Goal: Information Seeking & Learning: Learn about a topic

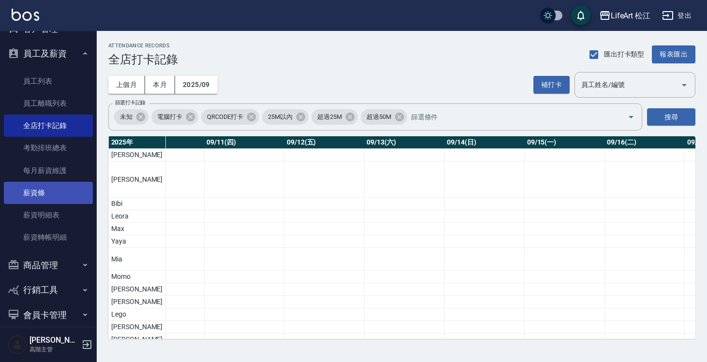
scroll to position [152, 0]
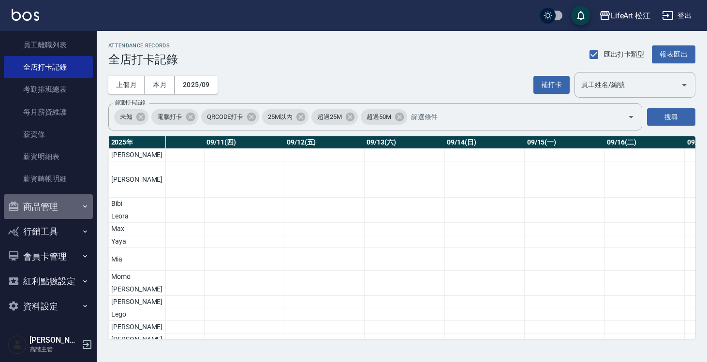
click at [75, 202] on button "商品管理" at bounding box center [48, 206] width 89 height 25
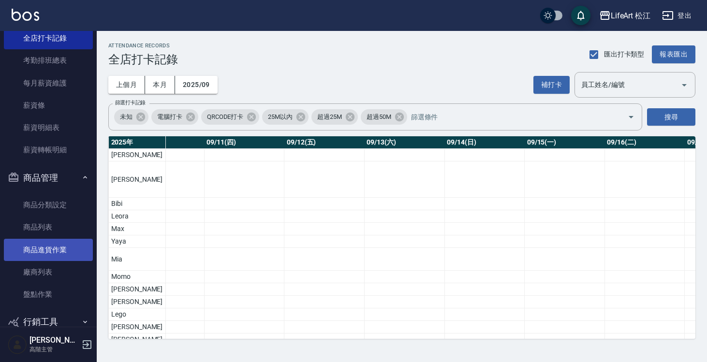
scroll to position [0, 0]
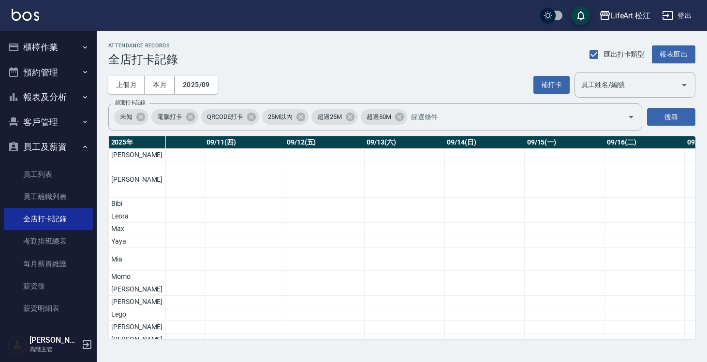
click at [68, 93] on button "報表及分析" at bounding box center [48, 97] width 89 height 25
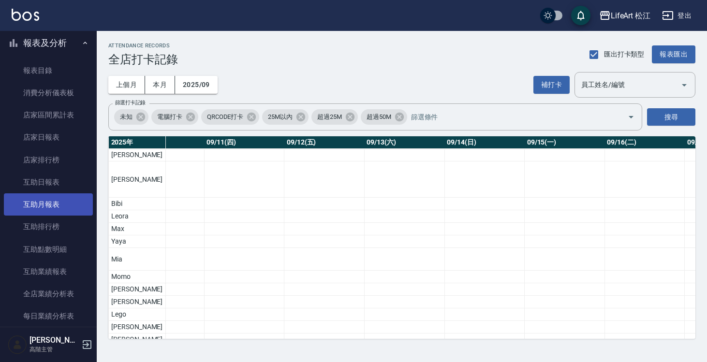
scroll to position [72, 0]
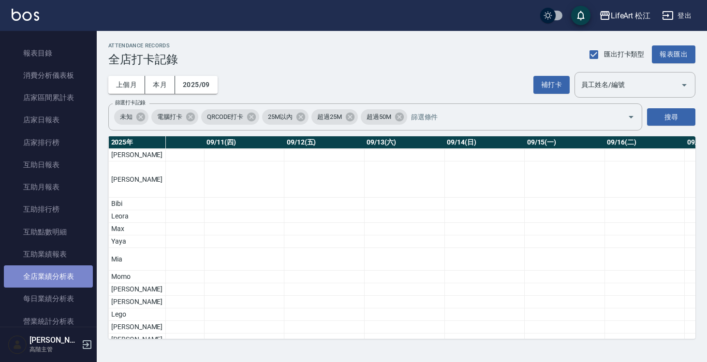
click at [61, 280] on link "全店業績分析表" at bounding box center [48, 277] width 89 height 22
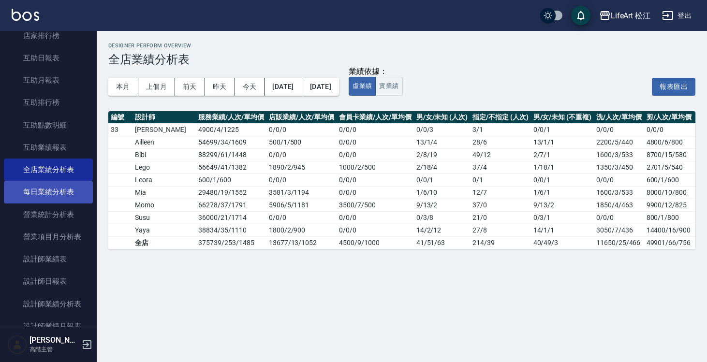
click at [58, 193] on link "每日業績分析表" at bounding box center [48, 192] width 89 height 22
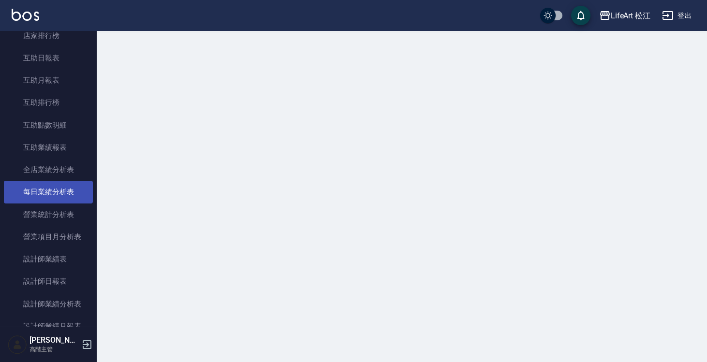
click at [58, 193] on link "每日業績分析表" at bounding box center [48, 192] width 89 height 22
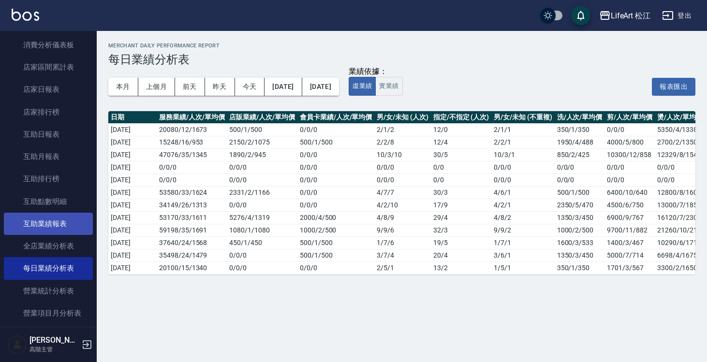
scroll to position [175, 0]
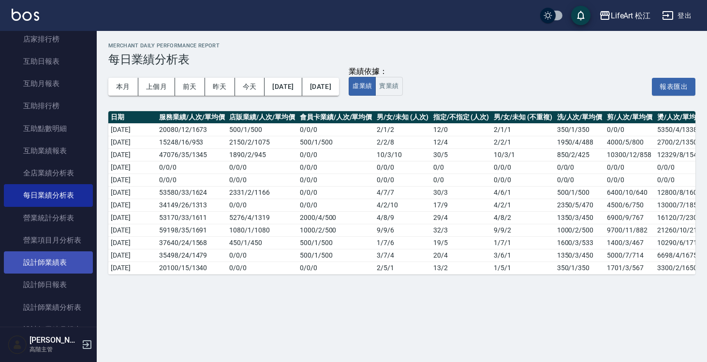
click at [64, 258] on link "設計師業績表" at bounding box center [48, 263] width 89 height 22
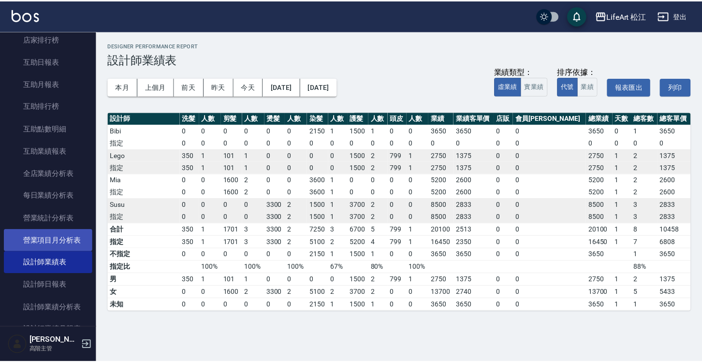
scroll to position [194, 0]
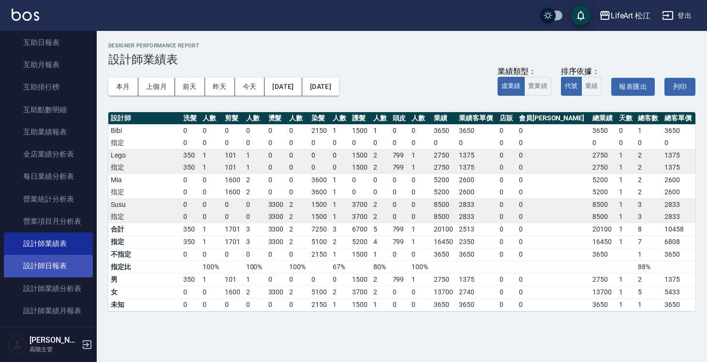
click at [67, 269] on link "設計師日報表" at bounding box center [48, 266] width 89 height 22
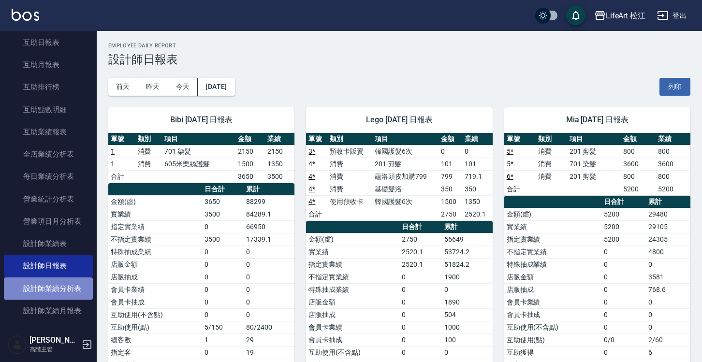
click at [66, 288] on link "設計師業績分析表" at bounding box center [48, 289] width 89 height 22
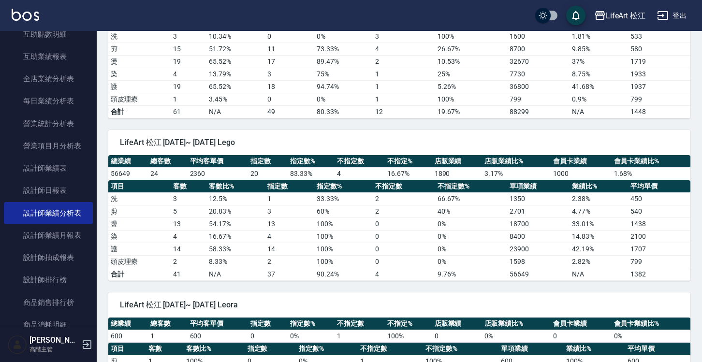
scroll to position [285, 0]
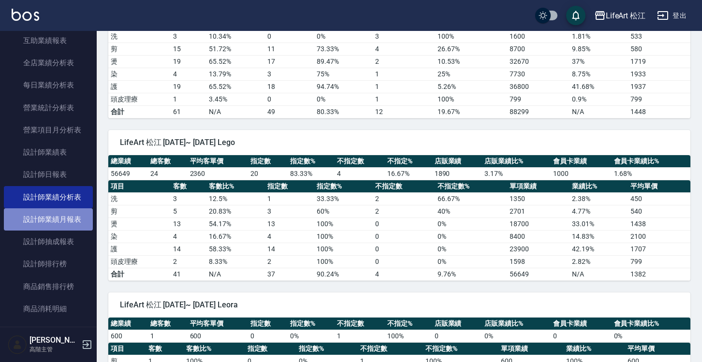
click at [62, 218] on link "設計師業績月報表" at bounding box center [48, 220] width 89 height 22
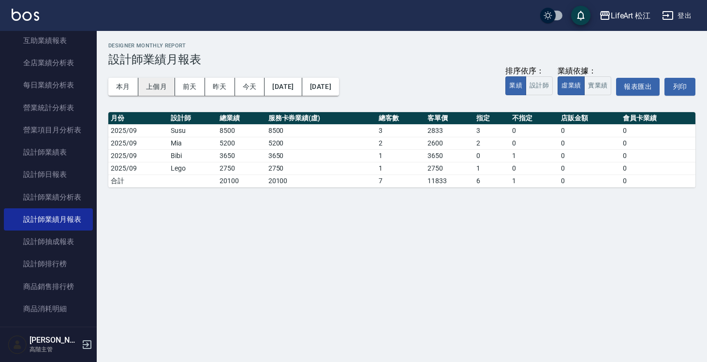
click at [165, 82] on button "上個月" at bounding box center [156, 87] width 37 height 18
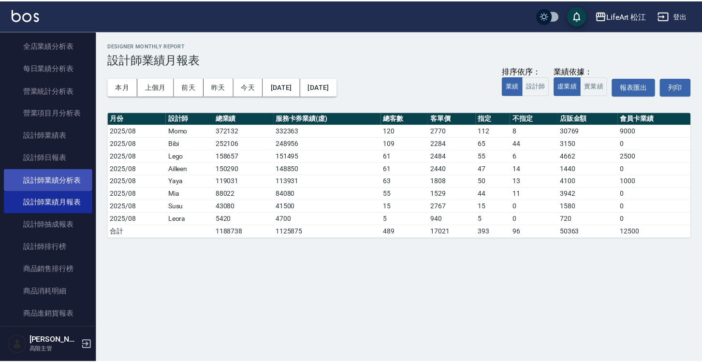
scroll to position [343, 0]
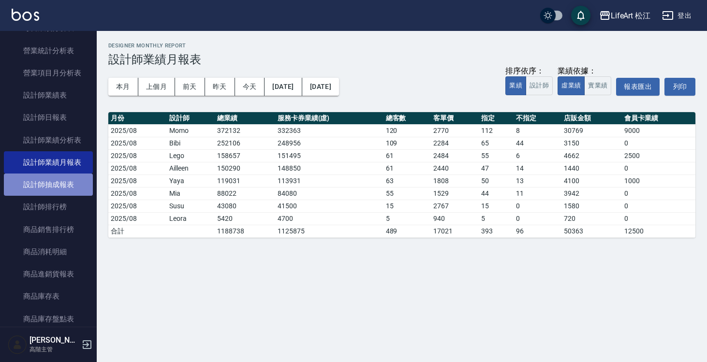
click at [76, 184] on link "設計師抽成報表" at bounding box center [48, 185] width 89 height 22
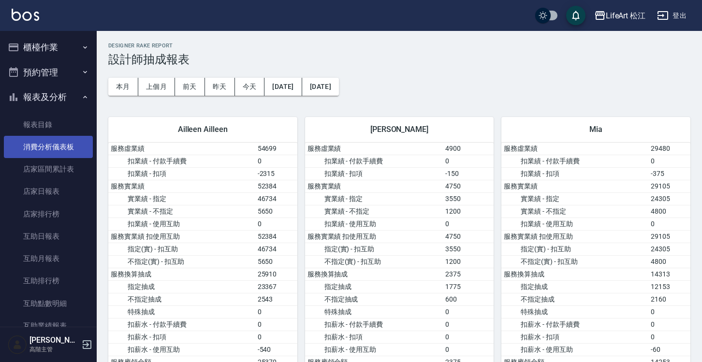
click at [72, 141] on link "消費分析儀表板" at bounding box center [48, 147] width 89 height 22
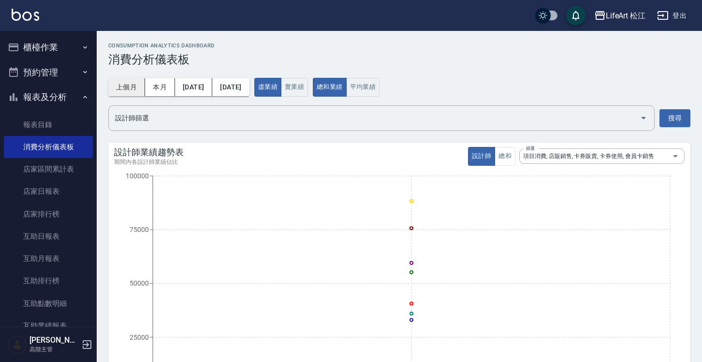
click at [135, 91] on button "上個月" at bounding box center [126, 87] width 37 height 18
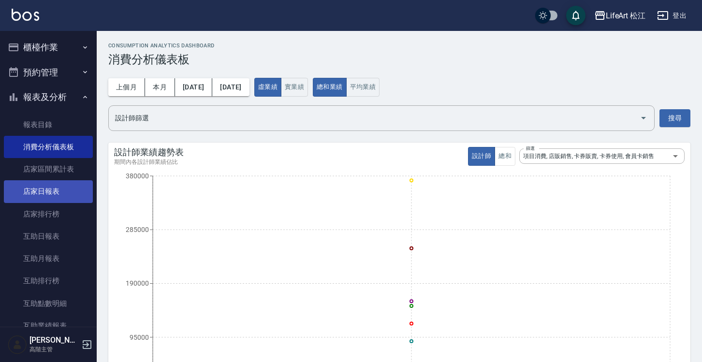
scroll to position [15, 0]
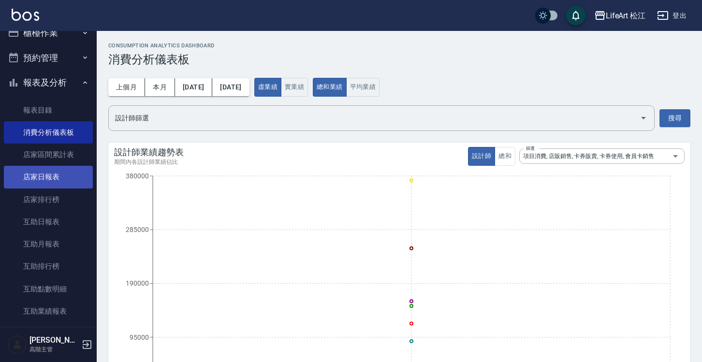
click at [66, 172] on link "店家日報表" at bounding box center [48, 177] width 89 height 22
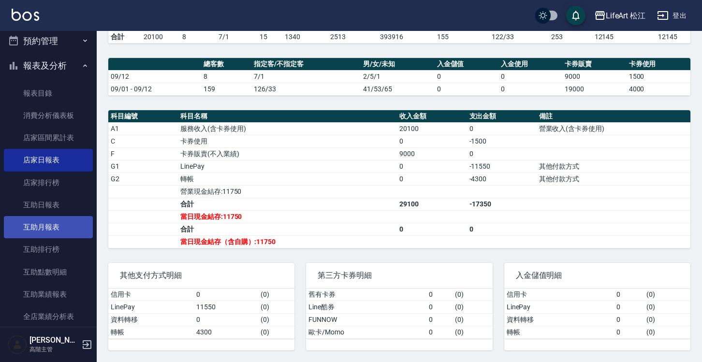
scroll to position [92, 0]
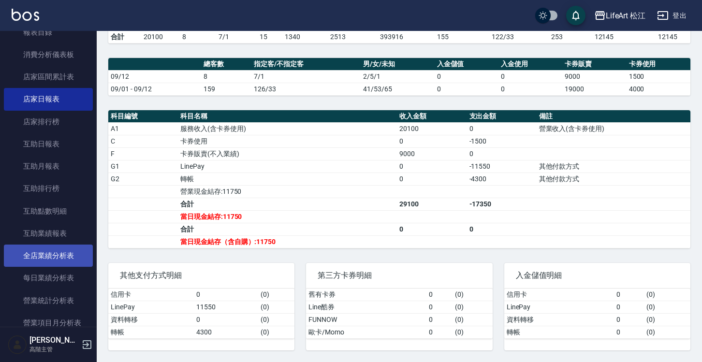
click at [56, 251] on link "全店業績分析表" at bounding box center [48, 256] width 89 height 22
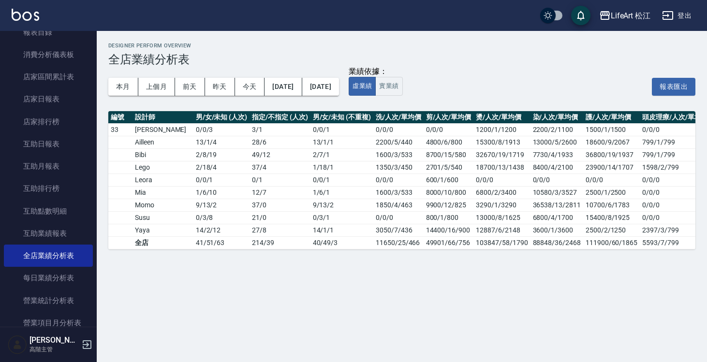
scroll to position [0, 260]
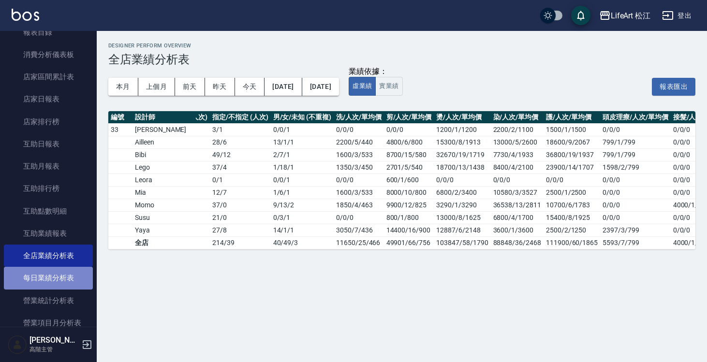
click at [60, 278] on link "每日業績分析表" at bounding box center [48, 278] width 89 height 22
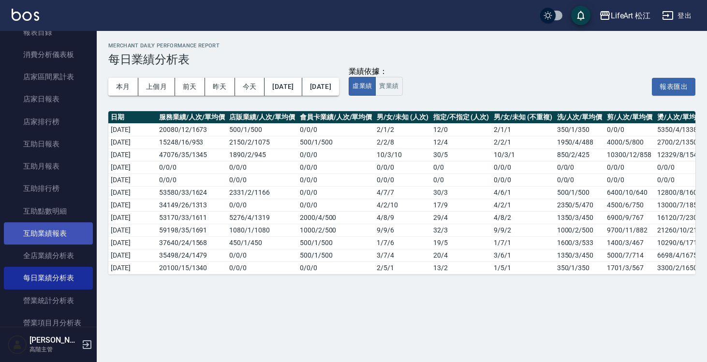
scroll to position [157, 0]
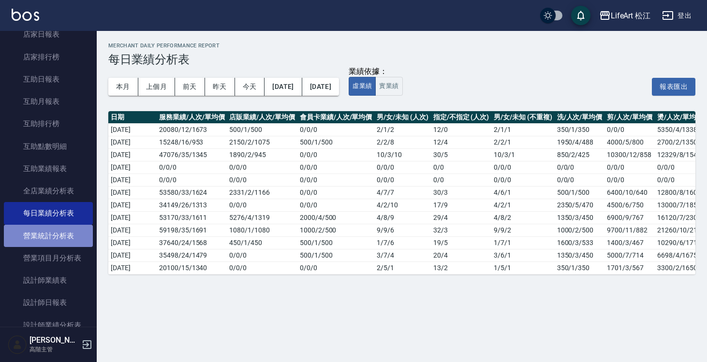
click at [57, 233] on link "營業統計分析表" at bounding box center [48, 236] width 89 height 22
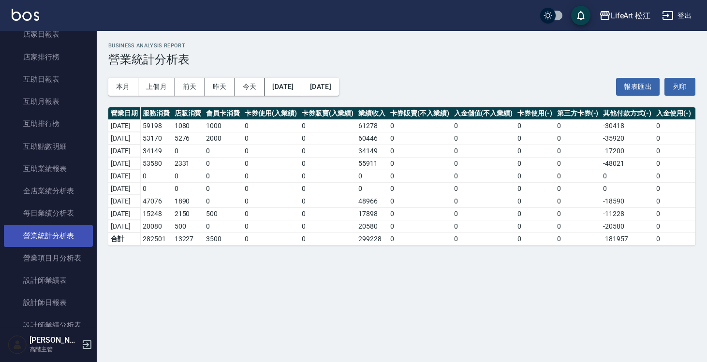
scroll to position [200, 0]
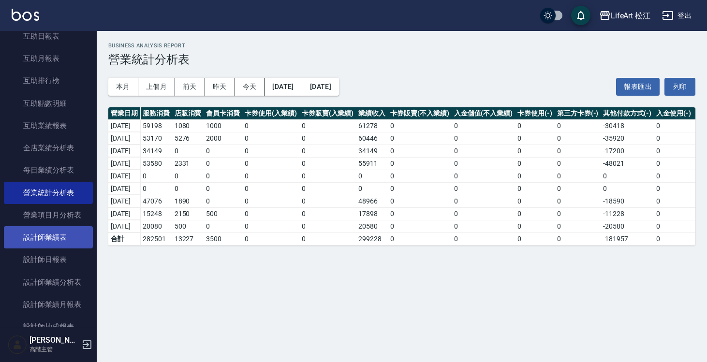
click at [60, 242] on link "設計師業績表" at bounding box center [48, 237] width 89 height 22
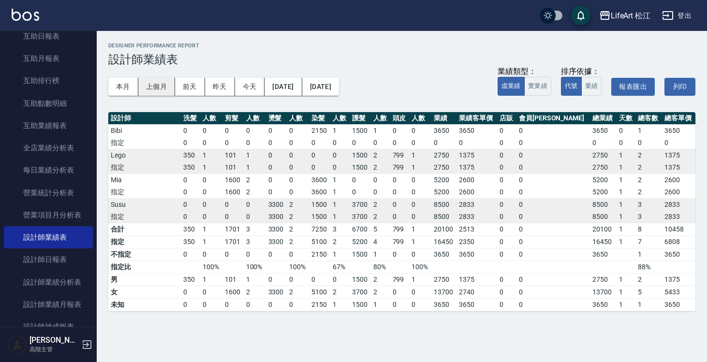
click at [159, 84] on button "上個月" at bounding box center [156, 87] width 37 height 18
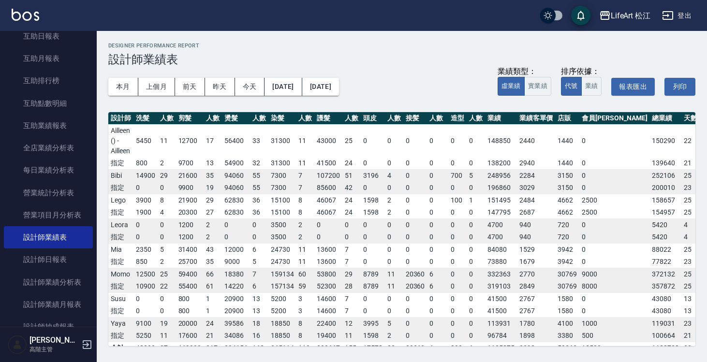
click at [188, 170] on td "21600" at bounding box center [190, 175] width 28 height 13
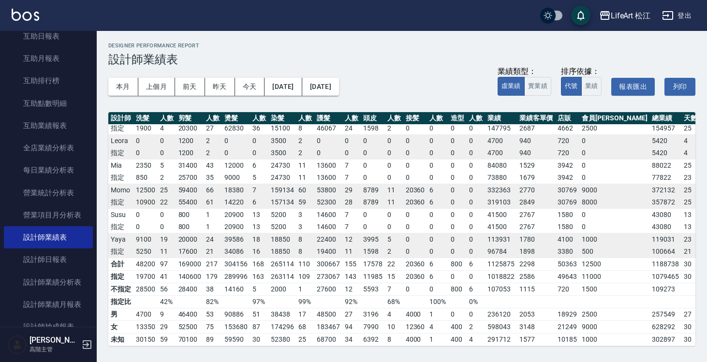
click at [150, 284] on td "28500" at bounding box center [146, 289] width 24 height 13
drag, startPoint x: 135, startPoint y: 282, endPoint x: 163, endPoint y: 284, distance: 27.6
click at [163, 284] on tr "不指定 28500 56 28400 38 14160 5 2000 1 27600 12 5593 7 0 0 800 6 107053 1115 720 …" at bounding box center [432, 289] width 649 height 13
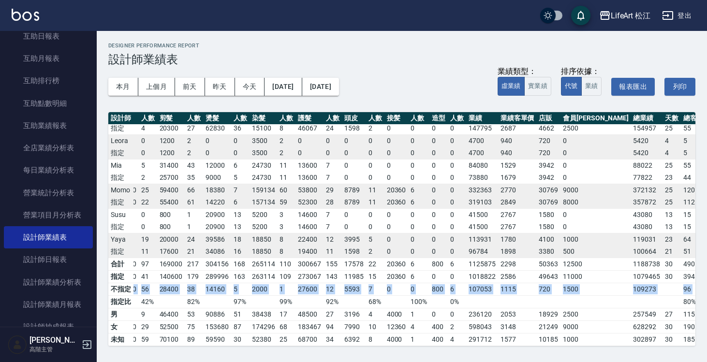
drag, startPoint x: 130, startPoint y: 283, endPoint x: 662, endPoint y: 282, distance: 531.7
click at [662, 283] on tr "不指定 28500 56 28400 38 14160 5 2000 1 27600 12 5593 7 0 0 800 6 107053 1115 720 …" at bounding box center [414, 289] width 649 height 13
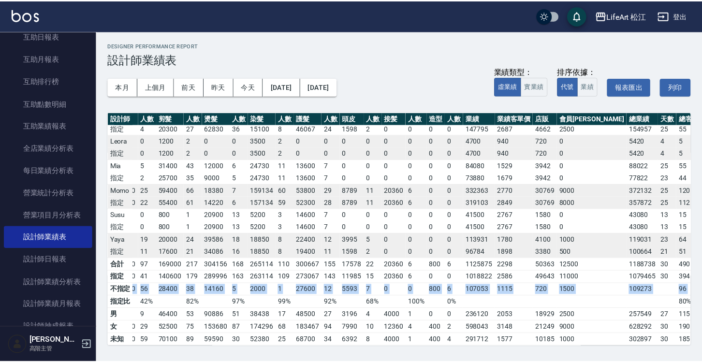
scroll to position [91, 0]
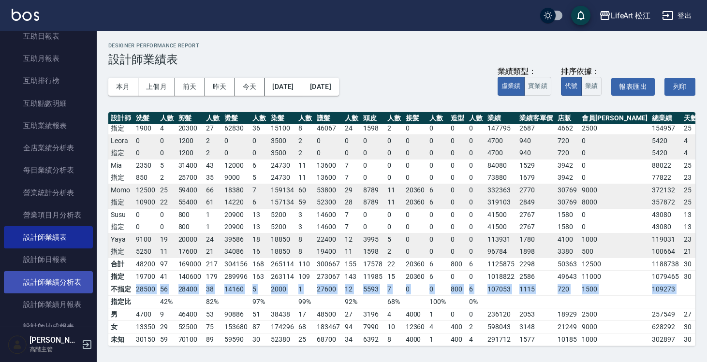
click at [55, 280] on link "設計師業績分析表" at bounding box center [48, 282] width 89 height 22
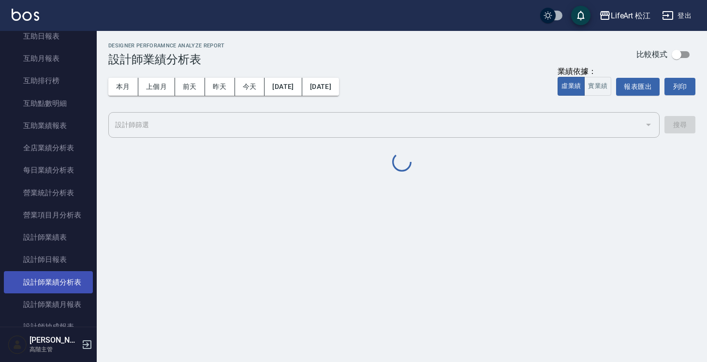
click at [55, 280] on link "設計師業績分析表" at bounding box center [48, 282] width 89 height 22
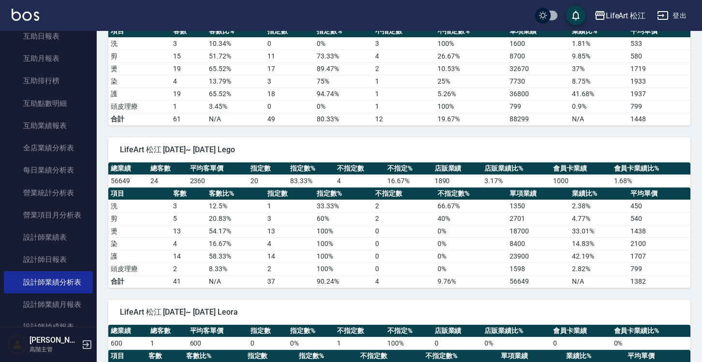
scroll to position [216, 0]
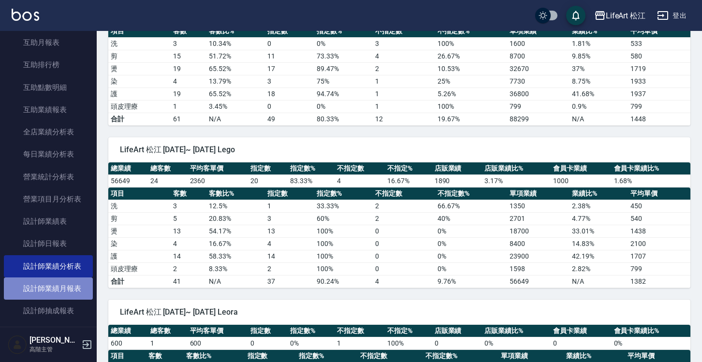
click at [69, 284] on link "設計師業績月報表" at bounding box center [48, 289] width 89 height 22
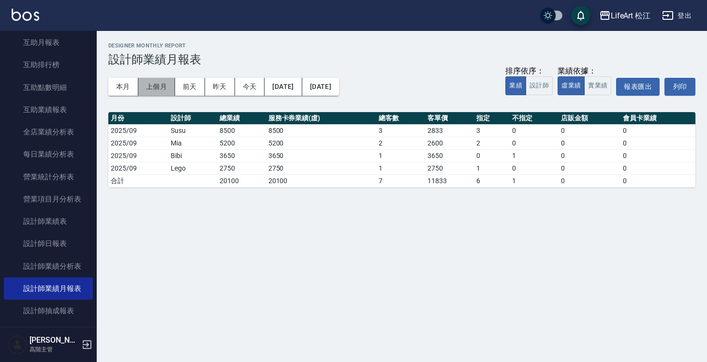
click at [167, 89] on button "上個月" at bounding box center [156, 87] width 37 height 18
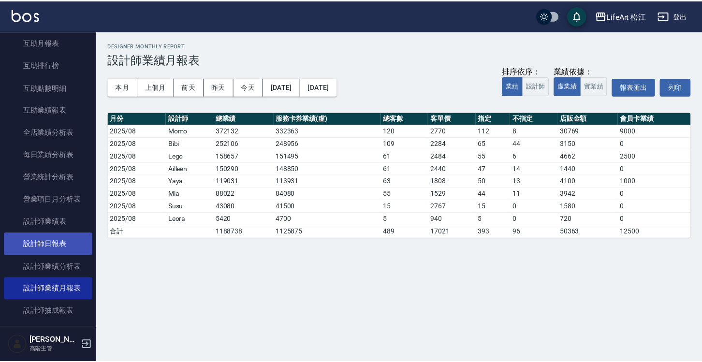
scroll to position [232, 0]
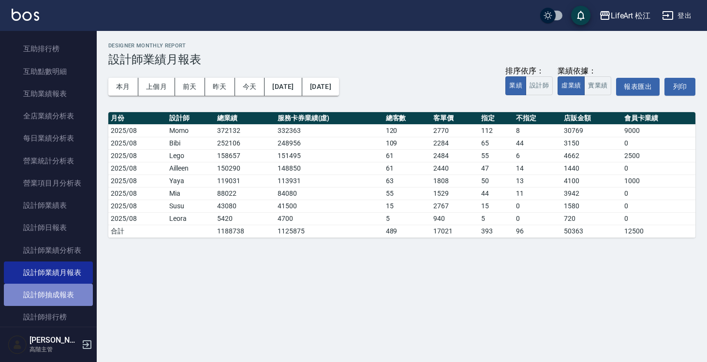
click at [61, 296] on link "設計師抽成報表" at bounding box center [48, 295] width 89 height 22
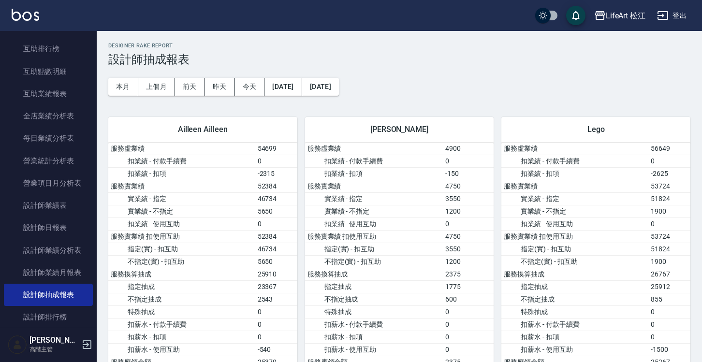
scroll to position [11, 0]
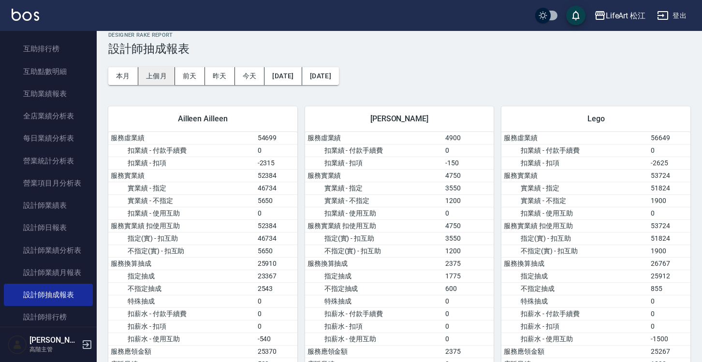
click at [163, 76] on button "上個月" at bounding box center [156, 76] width 37 height 18
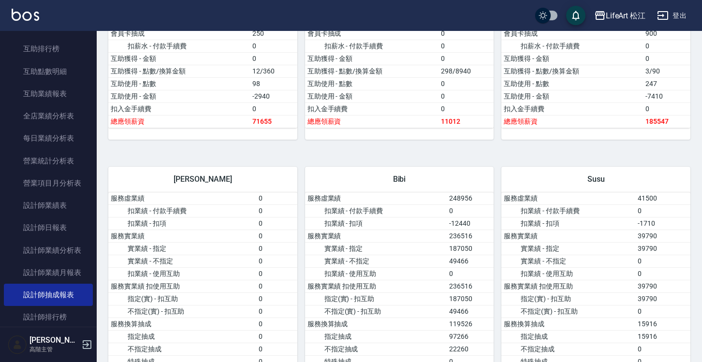
scroll to position [604, 0]
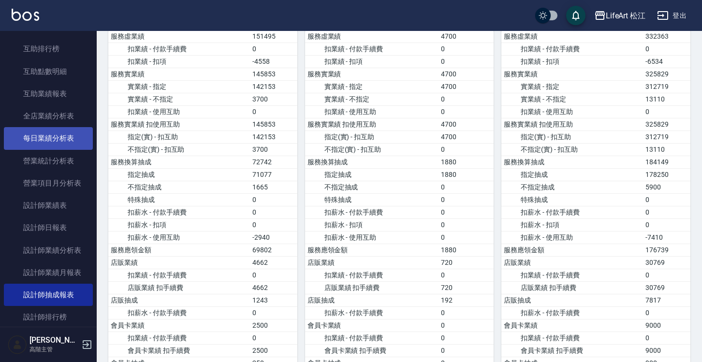
click at [69, 143] on link "每日業績分析表" at bounding box center [48, 138] width 89 height 22
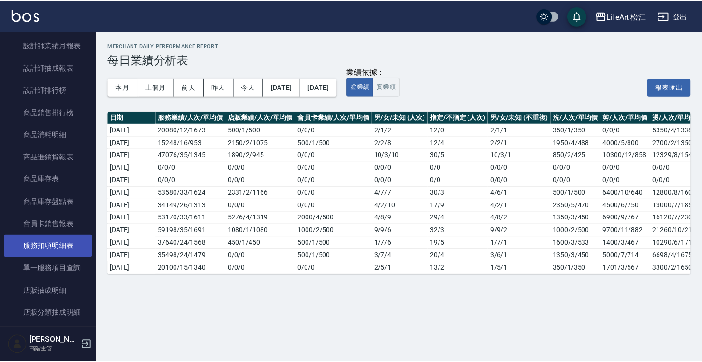
scroll to position [293, 0]
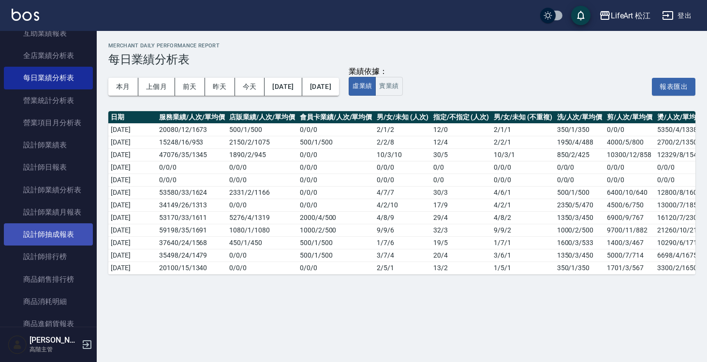
click at [72, 237] on link "設計師抽成報表" at bounding box center [48, 235] width 89 height 22
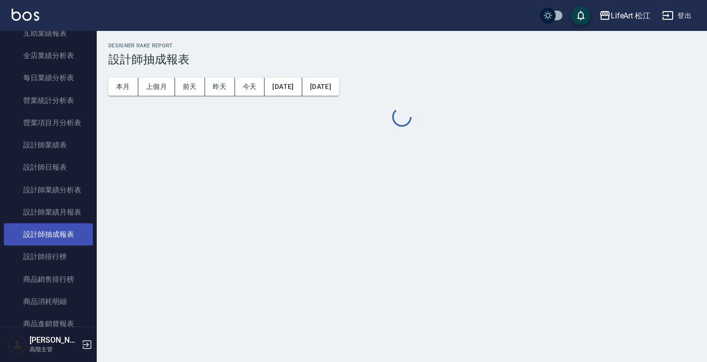
click at [72, 237] on link "設計師抽成報表" at bounding box center [48, 235] width 89 height 22
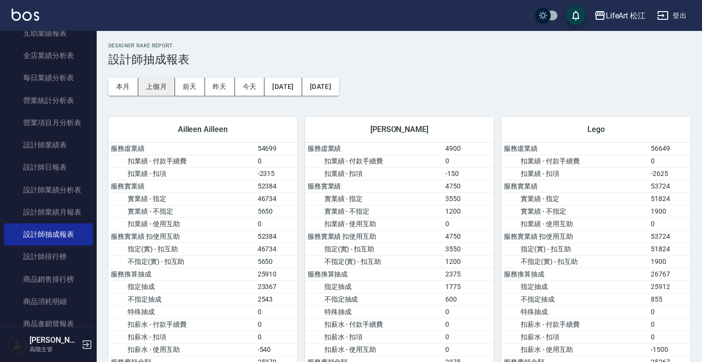
click at [151, 87] on button "上個月" at bounding box center [156, 87] width 37 height 18
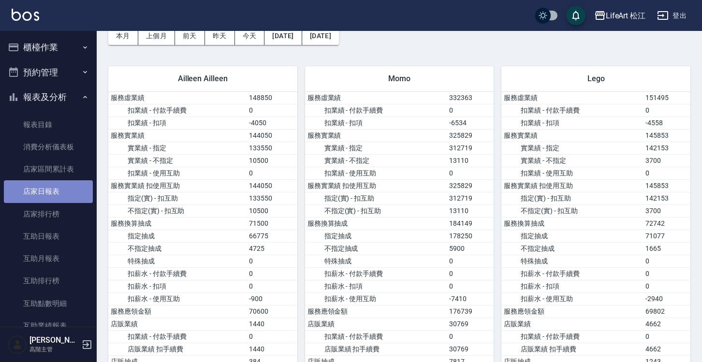
click at [59, 188] on link "店家日報表" at bounding box center [48, 191] width 89 height 22
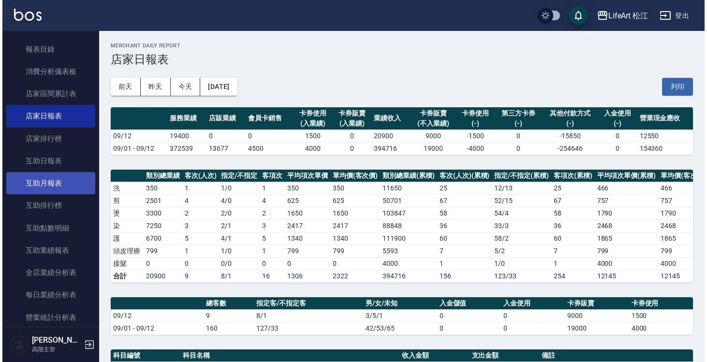
scroll to position [124, 0]
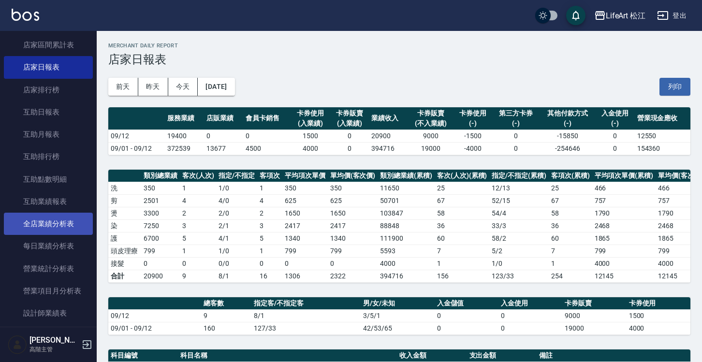
click at [59, 217] on link "全店業績分析表" at bounding box center [48, 224] width 89 height 22
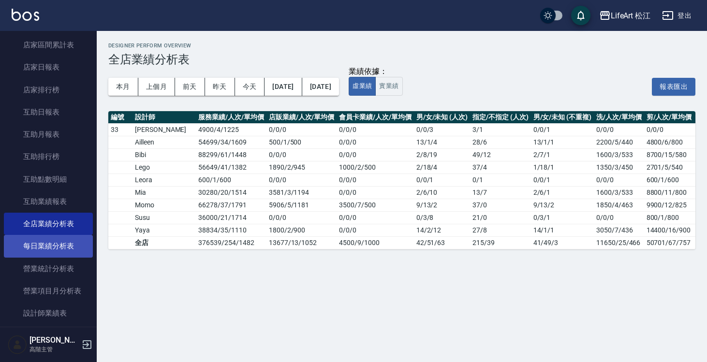
click at [74, 245] on link "每日業績分析表" at bounding box center [48, 246] width 89 height 22
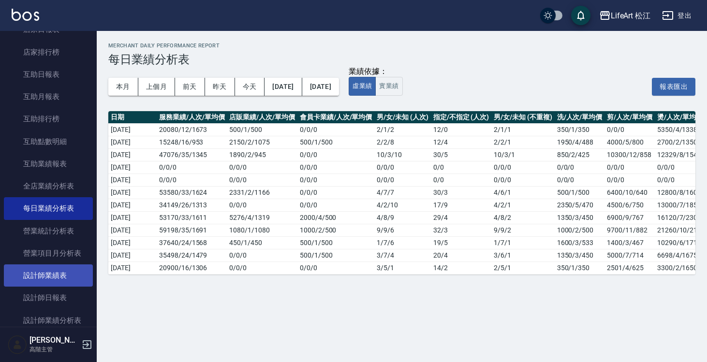
scroll to position [202, 0]
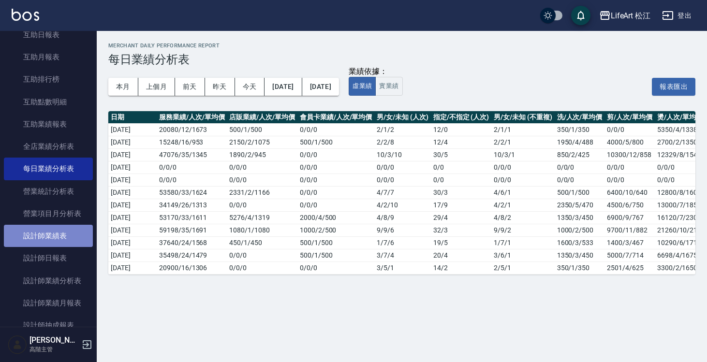
click at [64, 239] on link "設計師業績表" at bounding box center [48, 236] width 89 height 22
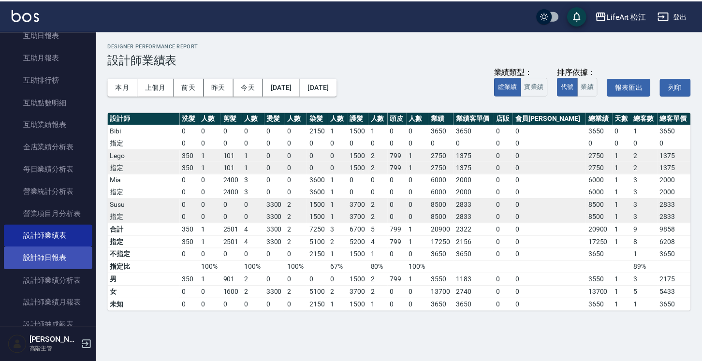
scroll to position [215, 0]
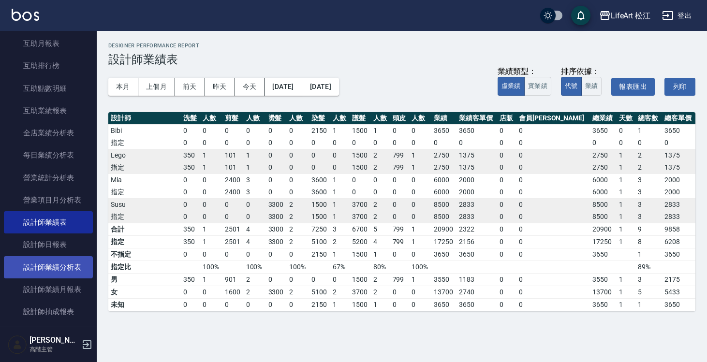
click at [69, 266] on link "設計師業績分析表" at bounding box center [48, 267] width 89 height 22
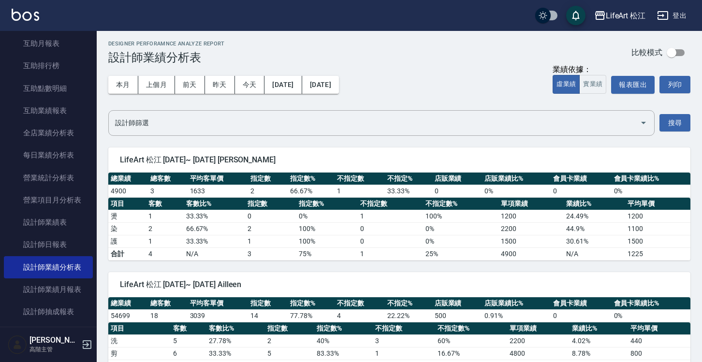
scroll to position [4, 0]
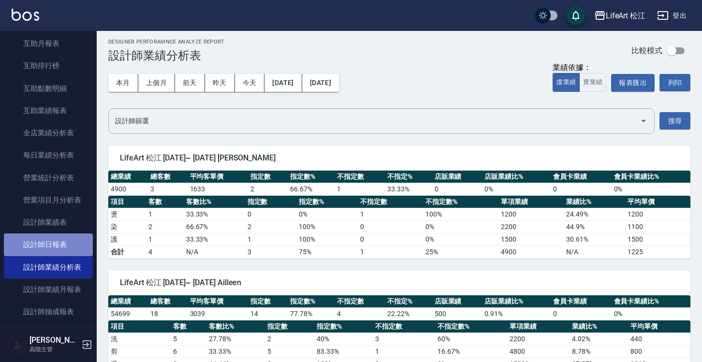
click at [74, 246] on link "設計師日報表" at bounding box center [48, 245] width 89 height 22
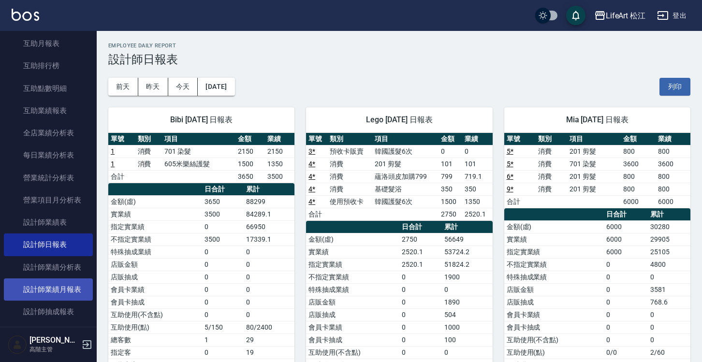
click at [52, 289] on link "設計師業績月報表" at bounding box center [48, 290] width 89 height 22
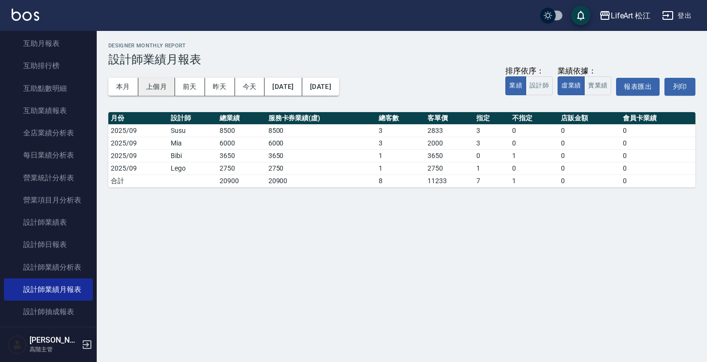
click at [163, 89] on button "上個月" at bounding box center [156, 87] width 37 height 18
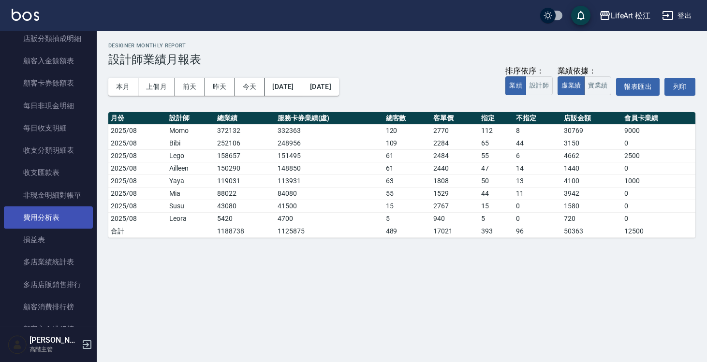
scroll to position [787, 0]
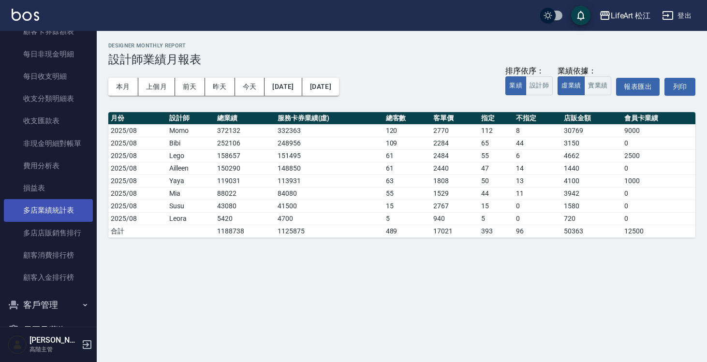
click at [65, 210] on link "多店業績統計表" at bounding box center [48, 210] width 89 height 22
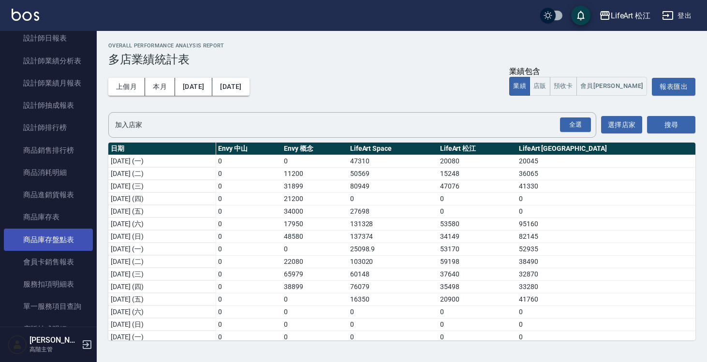
scroll to position [114, 0]
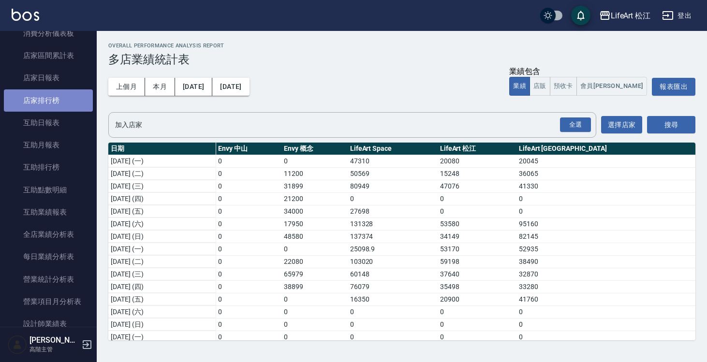
click at [59, 98] on link "店家排行榜" at bounding box center [48, 101] width 89 height 22
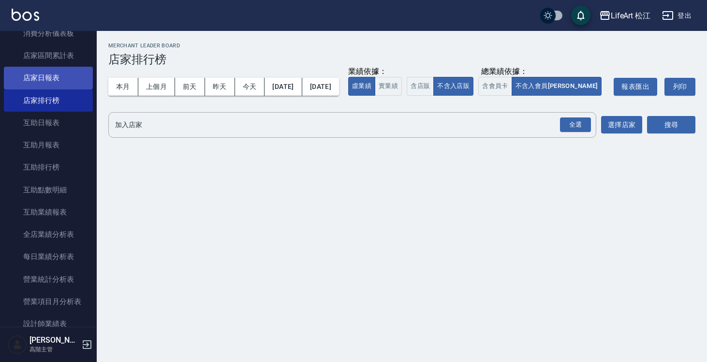
click at [60, 78] on link "店家日報表" at bounding box center [48, 78] width 89 height 22
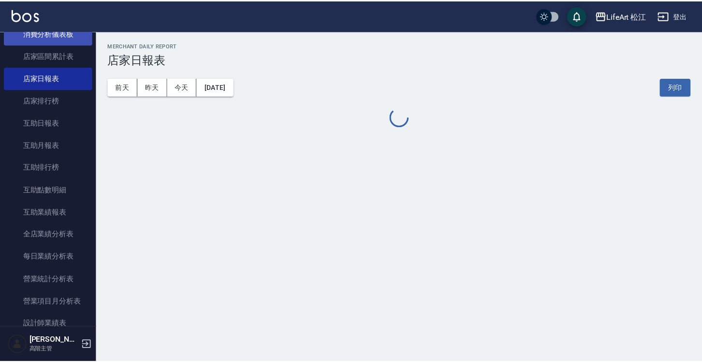
scroll to position [32, 0]
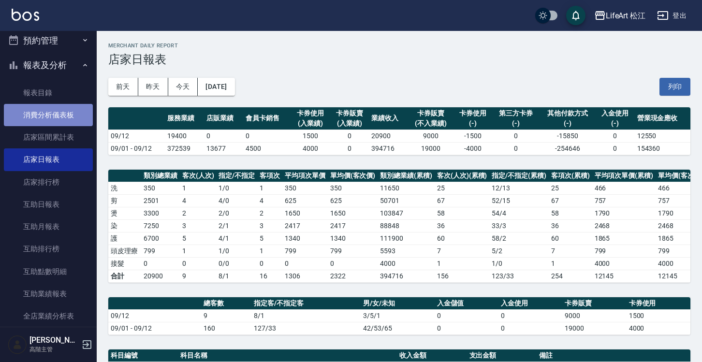
click at [62, 114] on link "消費分析儀表板" at bounding box center [48, 115] width 89 height 22
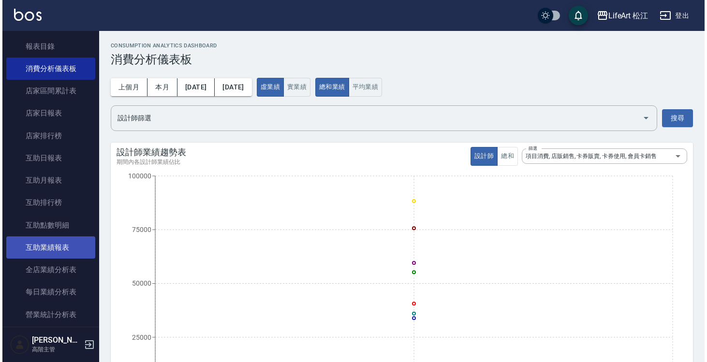
scroll to position [80, 0]
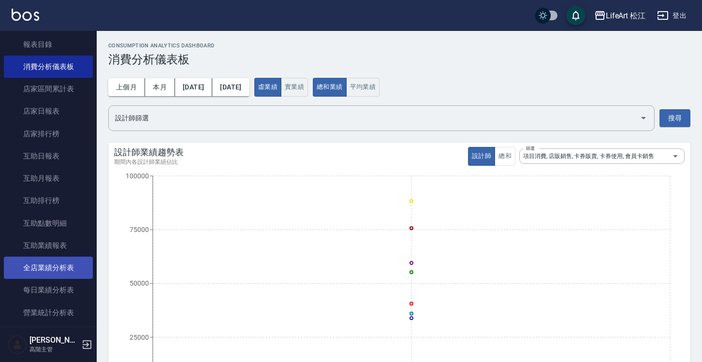
click at [61, 269] on link "全店業績分析表" at bounding box center [48, 268] width 89 height 22
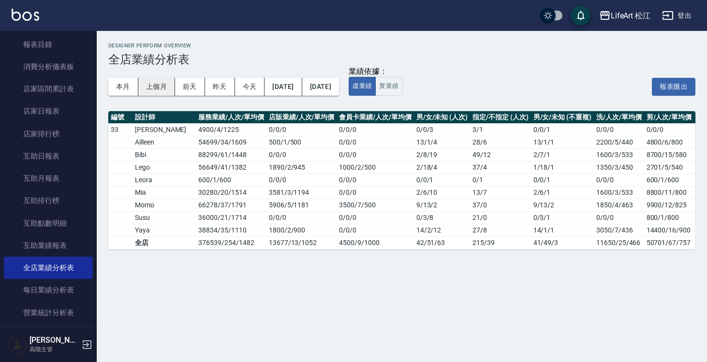
click at [160, 88] on button "上個月" at bounding box center [156, 87] width 37 height 18
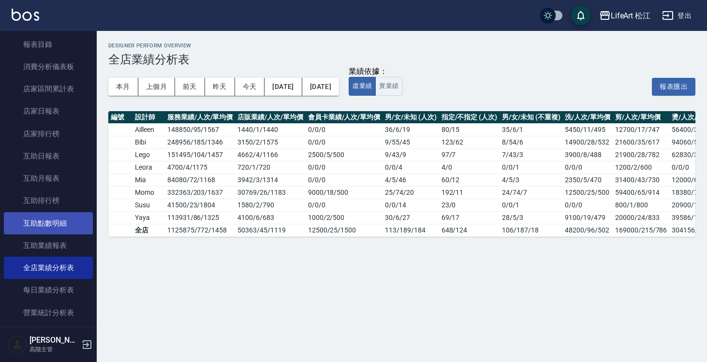
scroll to position [98, 0]
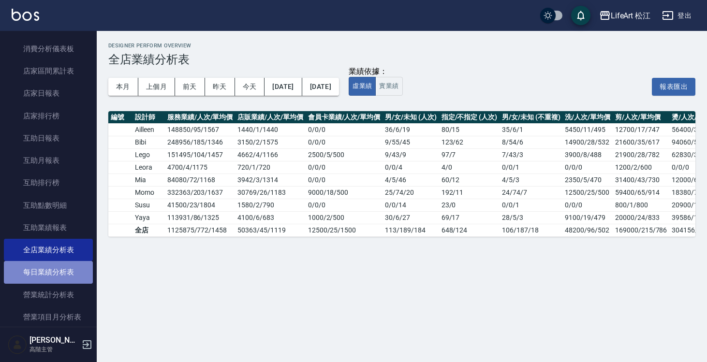
click at [66, 269] on link "每日業績分析表" at bounding box center [48, 272] width 89 height 22
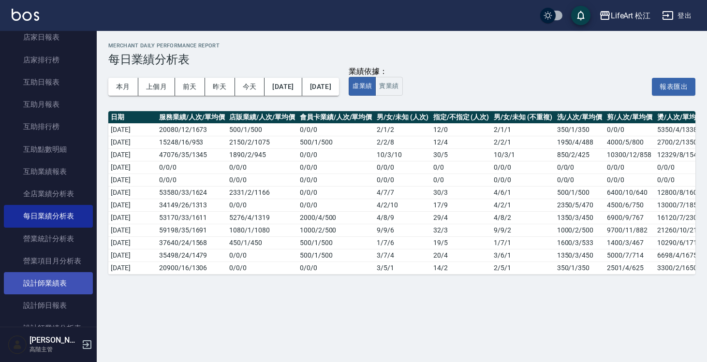
scroll to position [170, 0]
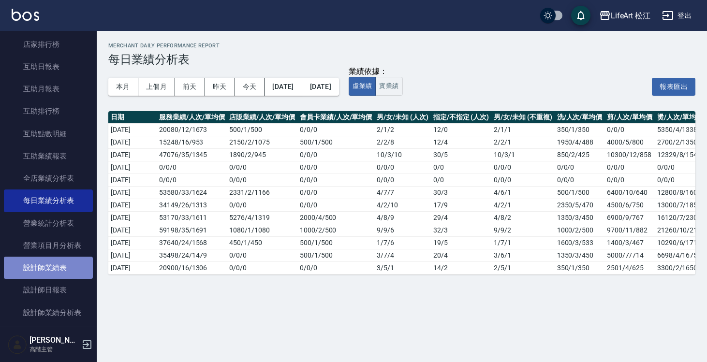
click at [64, 265] on link "設計師業績表" at bounding box center [48, 268] width 89 height 22
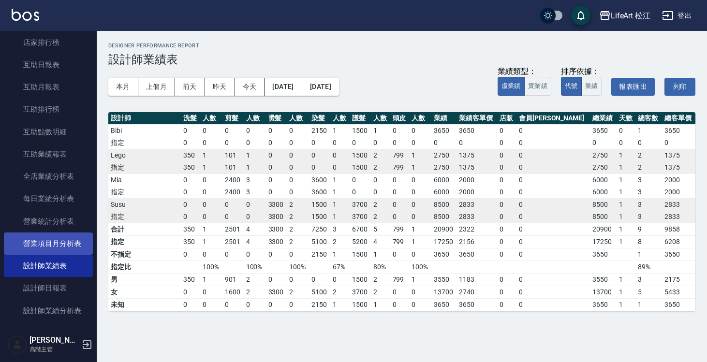
scroll to position [179, 0]
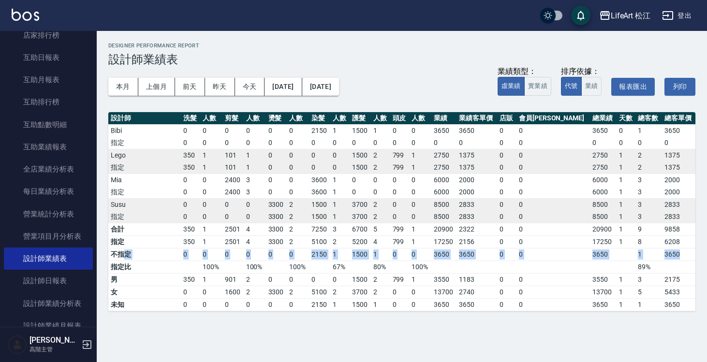
drag, startPoint x: 129, startPoint y: 256, endPoint x: 678, endPoint y: 252, distance: 549.6
click at [678, 252] on tr "不指定 0 0 0 0 0 0 2150 1 1500 1 0 0 3650 3650 0 0 3650 1 3650" at bounding box center [401, 254] width 587 height 13
click at [162, 89] on button "上個月" at bounding box center [156, 87] width 37 height 18
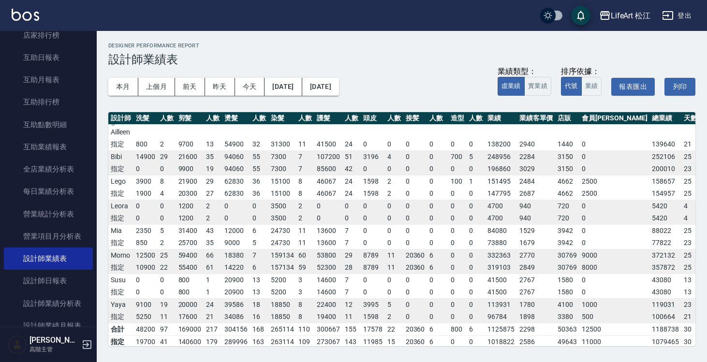
scroll to position [91, 0]
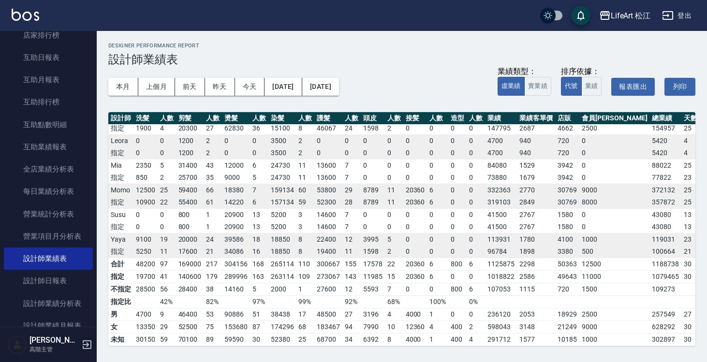
click at [153, 283] on td "28500" at bounding box center [146, 289] width 24 height 13
drag, startPoint x: 140, startPoint y: 281, endPoint x: 678, endPoint y: 275, distance: 538.0
click at [682, 275] on tbody "合計 48200 97 169000 217 304156 168 265114 110 300667 155 17578 22 20360 6 800 6 …" at bounding box center [432, 302] width 649 height 88
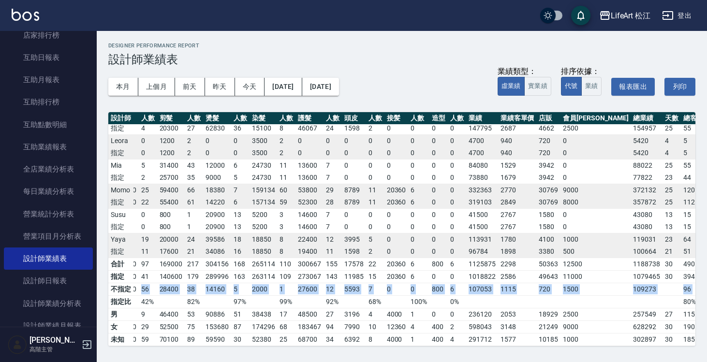
drag, startPoint x: 136, startPoint y: 283, endPoint x: 684, endPoint y: 281, distance: 547.2
click at [684, 283] on tr "不指定 28500 56 28400 38 14160 5 2000 1 27600 12 5593 7 0 0 800 6 107053 1115 720 …" at bounding box center [414, 289] width 649 height 13
click at [631, 283] on td "109273" at bounding box center [647, 289] width 32 height 13
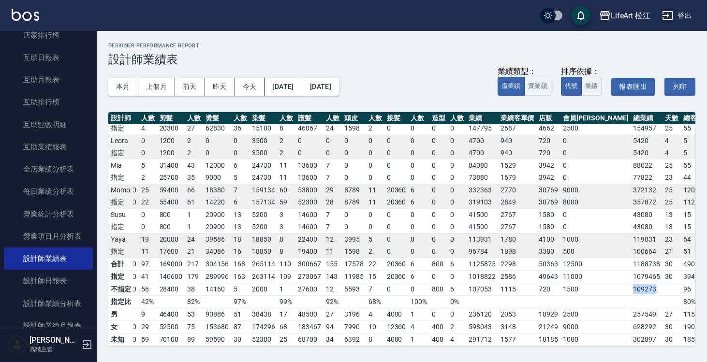
drag, startPoint x: 583, startPoint y: 282, endPoint x: 613, endPoint y: 283, distance: 29.5
click at [613, 283] on tr "不指定 28500 56 28400 38 14160 5 2000 1 27600 12 5593 7 0 0 800 6 107053 1115 720 …" at bounding box center [414, 289] width 649 height 13
drag, startPoint x: 545, startPoint y: 348, endPoint x: 642, endPoint y: 344, distance: 96.3
click at [642, 344] on div "LifeArt 松江 2025-08 設計師業績表 列印時間： [DATE][PHONE_NUMBER]:27 Designer Performance Re…" at bounding box center [402, 194] width 611 height 327
drag, startPoint x: 590, startPoint y: 281, endPoint x: 620, endPoint y: 282, distance: 30.0
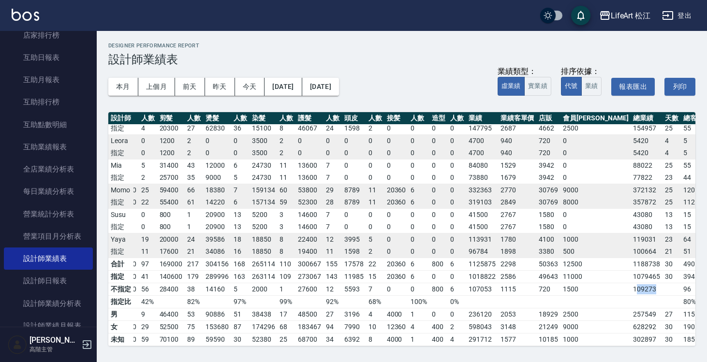
click at [620, 283] on tr "不指定 28500 56 28400 38 14160 5 2000 1 27600 12 5593 7 0 0 800 6 107053 1115 720 …" at bounding box center [414, 289] width 649 height 13
click at [663, 284] on td "a dense table" at bounding box center [672, 289] width 18 height 13
drag, startPoint x: 160, startPoint y: 282, endPoint x: 228, endPoint y: 284, distance: 68.2
click at [228, 284] on tr "不指定 28500 56 28400 38 14160 5 2000 1 27600 12 5593 7 0 0 800 6 107053 1115 720 …" at bounding box center [414, 289] width 649 height 13
drag, startPoint x: 585, startPoint y: 283, endPoint x: 650, endPoint y: 283, distance: 64.8
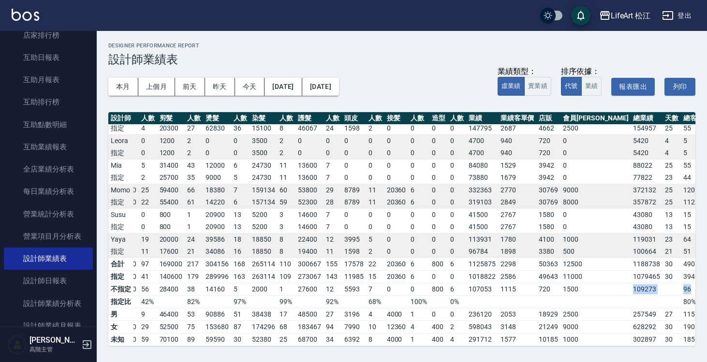
click at [650, 283] on tr "不指定 28500 56 28400 38 14160 5 2000 1 27600 12 5593 7 0 0 800 6 107053 1115 720 …" at bounding box center [414, 289] width 649 height 13
drag, startPoint x: 569, startPoint y: 285, endPoint x: 550, endPoint y: 286, distance: 18.9
click at [569, 285] on td "1500" at bounding box center [596, 289] width 70 height 13
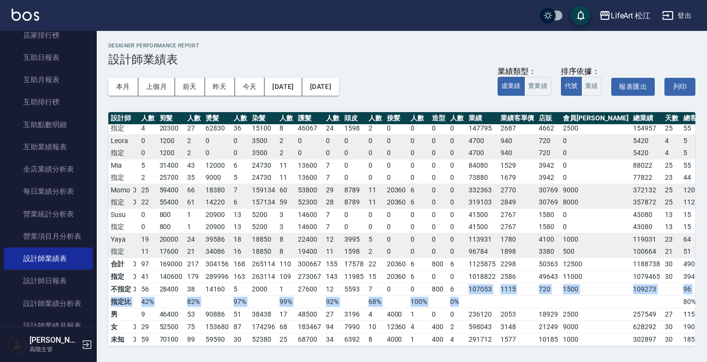
drag, startPoint x: 467, startPoint y: 283, endPoint x: 565, endPoint y: 289, distance: 98.0
click at [565, 289] on tbody "合計 48200 97 169000 217 304156 168 265114 110 300667 155 17578 22 20360 6 800 6 …" at bounding box center [414, 302] width 649 height 88
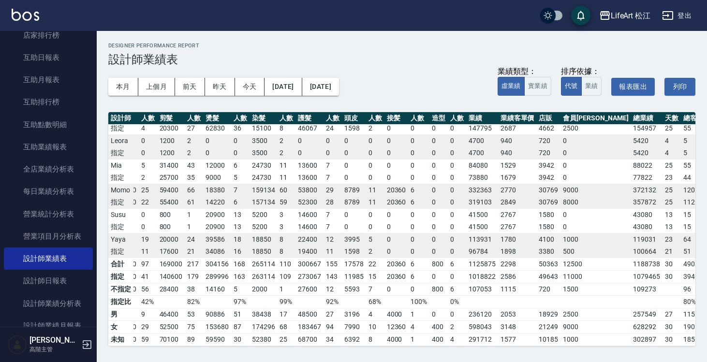
click at [631, 296] on td "a dense table" at bounding box center [647, 302] width 32 height 13
drag, startPoint x: 660, startPoint y: 283, endPoint x: 674, endPoint y: 282, distance: 14.0
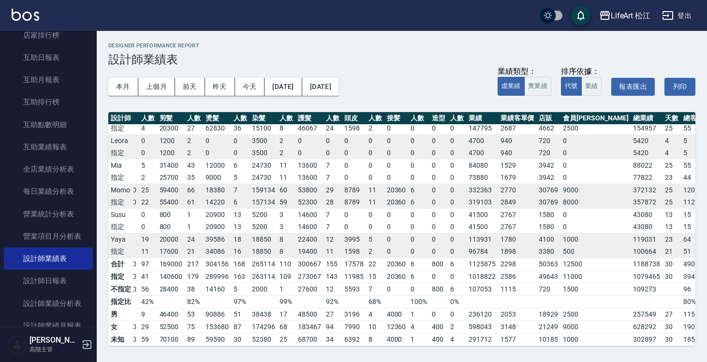
drag, startPoint x: 679, startPoint y: 283, endPoint x: 659, endPoint y: 283, distance: 20.3
click at [659, 283] on tr "不指定 28500 56 28400 38 14160 5 2000 1 27600 12 5593 7 0 0 800 6 107053 1115 720 …" at bounding box center [414, 289] width 649 height 13
click at [681, 283] on td "96" at bounding box center [693, 289] width 25 height 13
click at [663, 283] on td "a dense table" at bounding box center [672, 289] width 18 height 13
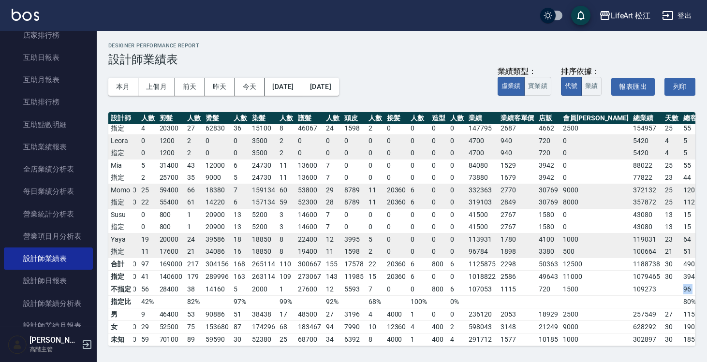
drag, startPoint x: 630, startPoint y: 283, endPoint x: 686, endPoint y: 282, distance: 55.2
click at [686, 283] on tr "不指定 28500 56 28400 38 14160 5 2000 1 27600 12 5593 7 0 0 800 6 107053 1115 720 …" at bounding box center [414, 289] width 649 height 13
drag, startPoint x: 635, startPoint y: 282, endPoint x: 661, endPoint y: 281, distance: 25.7
click at [661, 283] on tr "不指定 28500 56 28400 38 14160 5 2000 1 27600 12 5593 7 0 0 800 6 107053 1115 720 …" at bounding box center [414, 289] width 649 height 13
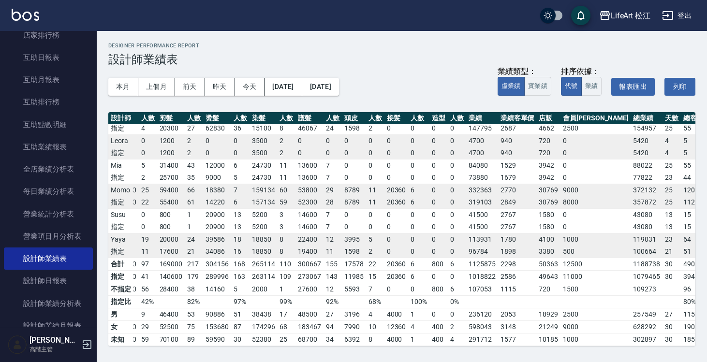
drag, startPoint x: 636, startPoint y: 281, endPoint x: 654, endPoint y: 284, distance: 18.1
click at [681, 284] on td "96" at bounding box center [693, 289] width 25 height 13
click at [631, 283] on td "109273" at bounding box center [647, 289] width 32 height 13
drag, startPoint x: 586, startPoint y: 282, endPoint x: 687, endPoint y: 288, distance: 100.4
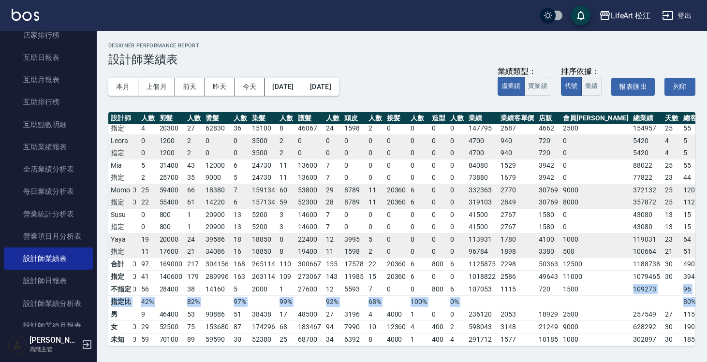
click at [687, 288] on tbody "合計 48200 97 169000 217 304156 168 265114 110 300667 155 17578 22 20360 6 800 6 …" at bounding box center [414, 302] width 649 height 88
click at [663, 285] on td "a dense table" at bounding box center [672, 289] width 18 height 13
click at [581, 246] on td "500" at bounding box center [596, 252] width 70 height 13
click at [631, 283] on td "109273" at bounding box center [647, 289] width 32 height 13
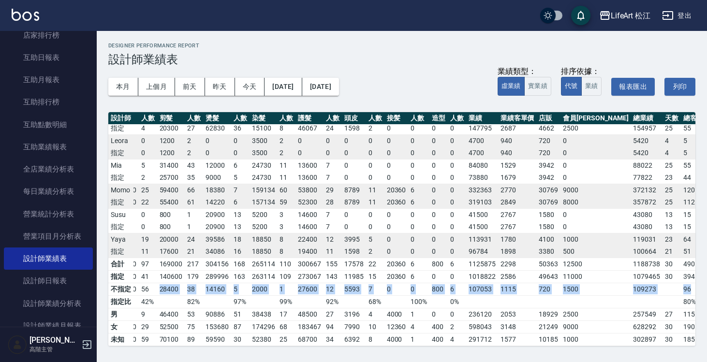
drag, startPoint x: 157, startPoint y: 282, endPoint x: 656, endPoint y: 282, distance: 498.8
click at [656, 283] on tr "不指定 28500 56 28400 38 14160 5 2000 1 27600 12 5593 7 0 0 800 6 107053 1115 720 …" at bounding box center [414, 289] width 649 height 13
click at [681, 288] on td "96" at bounding box center [693, 289] width 25 height 13
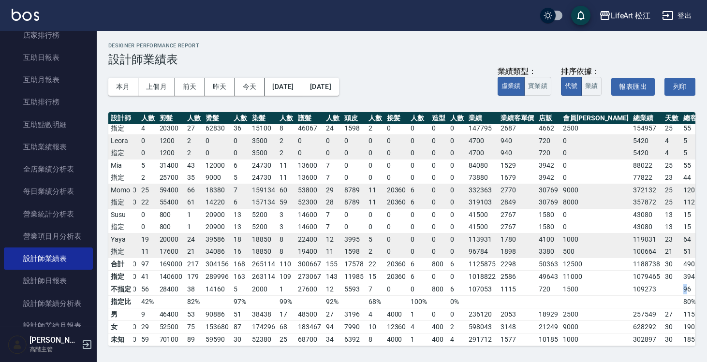
click at [681, 283] on td "96" at bounding box center [693, 289] width 25 height 13
drag, startPoint x: 656, startPoint y: 283, endPoint x: 626, endPoint y: 282, distance: 30.5
click at [626, 283] on tr "不指定 28500 56 28400 38 14160 5 2000 1 27600 12 5593 7 0 0 800 6 107053 1115 720 …" at bounding box center [414, 289] width 649 height 13
click at [681, 283] on td "96" at bounding box center [693, 289] width 25 height 13
drag, startPoint x: 662, startPoint y: 282, endPoint x: 683, endPoint y: 279, distance: 20.5
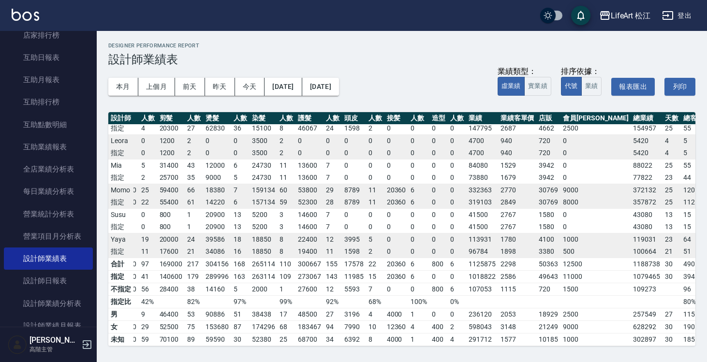
drag, startPoint x: 496, startPoint y: 283, endPoint x: 653, endPoint y: 286, distance: 156.8
click at [653, 286] on tr "不指定 28500 56 28400 38 14160 5 2000 1 27600 12 5593 7 0 0 800 6 107053 1115 720 …" at bounding box center [414, 289] width 649 height 13
click at [681, 284] on td "96" at bounding box center [693, 289] width 25 height 13
drag, startPoint x: 648, startPoint y: 284, endPoint x: 638, endPoint y: 283, distance: 9.7
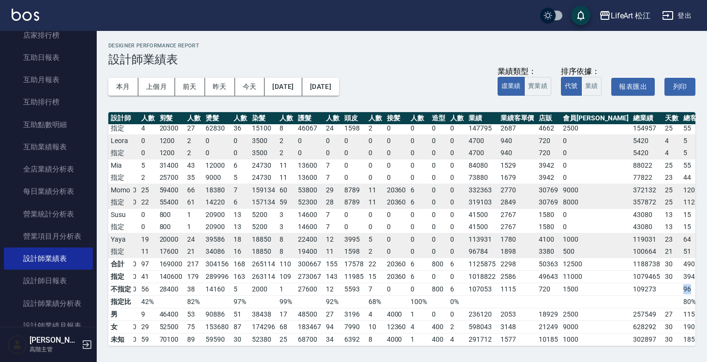
click at [681, 283] on td "96" at bounding box center [693, 289] width 25 height 13
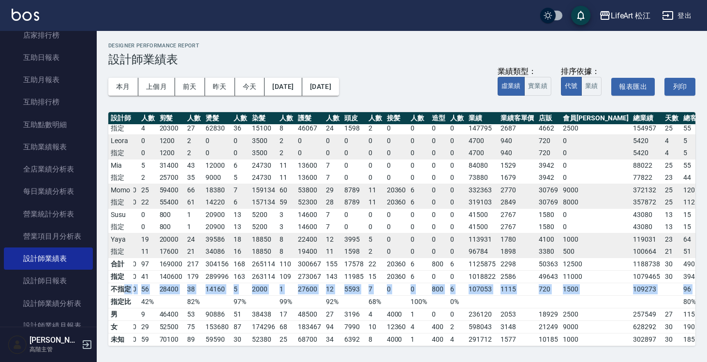
drag, startPoint x: 126, startPoint y: 279, endPoint x: 687, endPoint y: 287, distance: 561.3
click at [687, 287] on tr "不指定 28500 56 28400 38 14160 5 2000 1 27600 12 5593 7 0 0 800 6 107053 1115 720 …" at bounding box center [414, 289] width 649 height 13
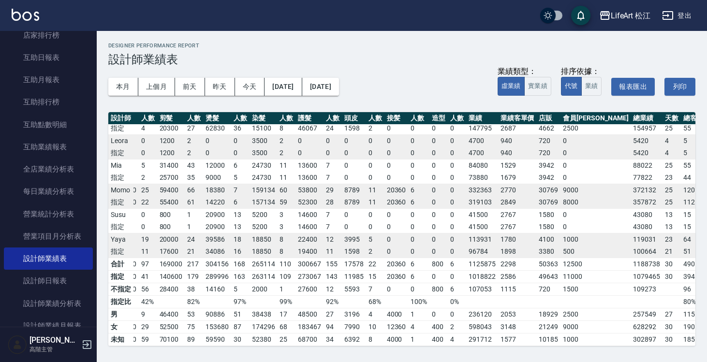
click at [631, 321] on td "628292" at bounding box center [647, 327] width 32 height 13
click at [681, 283] on td "96" at bounding box center [693, 289] width 25 height 13
drag, startPoint x: 638, startPoint y: 280, endPoint x: 653, endPoint y: 279, distance: 15.0
click at [681, 283] on td "96" at bounding box center [693, 289] width 25 height 13
click at [62, 171] on link "全店業績分析表" at bounding box center [48, 169] width 89 height 22
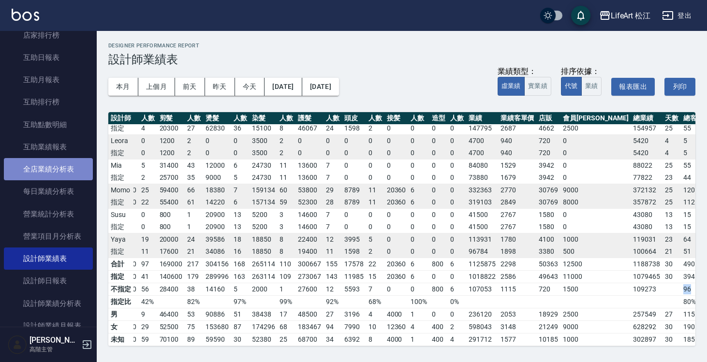
click at [62, 171] on link "全店業績分析表" at bounding box center [48, 169] width 89 height 22
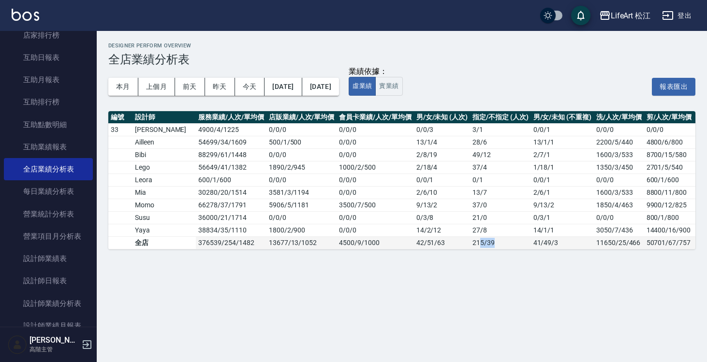
drag, startPoint x: 466, startPoint y: 242, endPoint x: 448, endPoint y: 241, distance: 17.9
click at [470, 241] on td "215 / 39" at bounding box center [500, 243] width 60 height 13
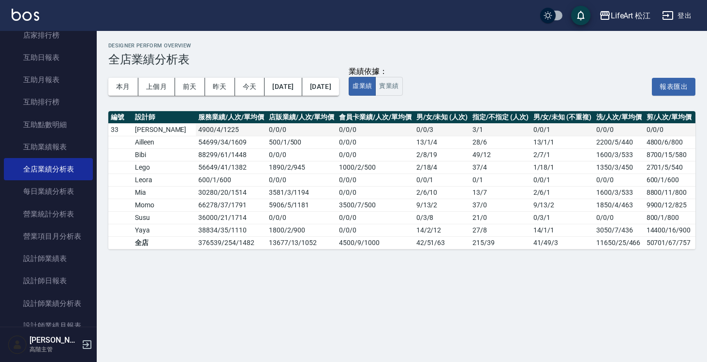
click at [440, 129] on td "0 / 0 / 3" at bounding box center [442, 129] width 56 height 13
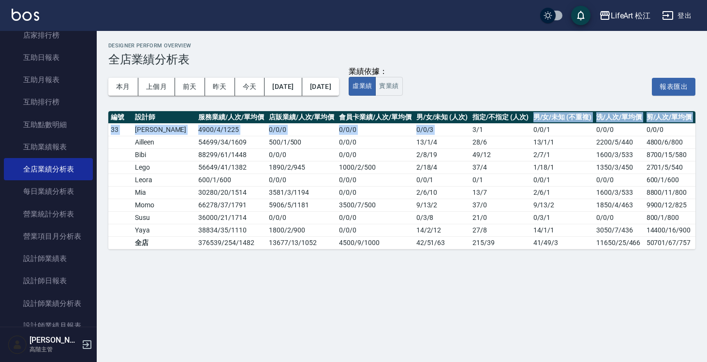
drag, startPoint x: 442, startPoint y: 130, endPoint x: 484, endPoint y: 122, distance: 42.2
click at [484, 122] on table "編號 設計師 服務業績/人次/單均價 店販業績/人次/單均價 會員卡業績/人次/單均價 男/女/未知 (人次) 指定/不指定 (人次) 男/女/未知 (不重複…" at bounding box center [548, 180] width 880 height 138
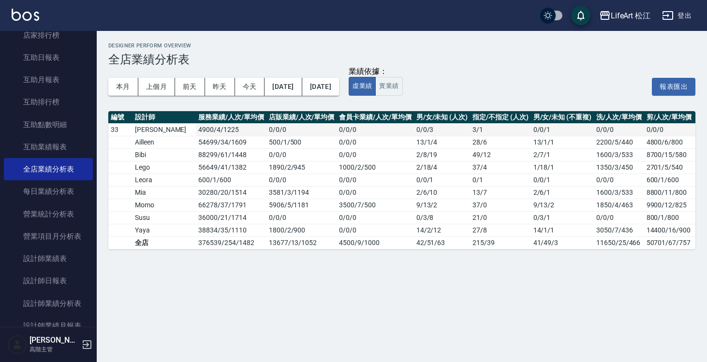
click at [480, 127] on td "3 / 1" at bounding box center [500, 129] width 60 height 13
click at [414, 135] on td "0 / 0 / 3" at bounding box center [442, 129] width 56 height 13
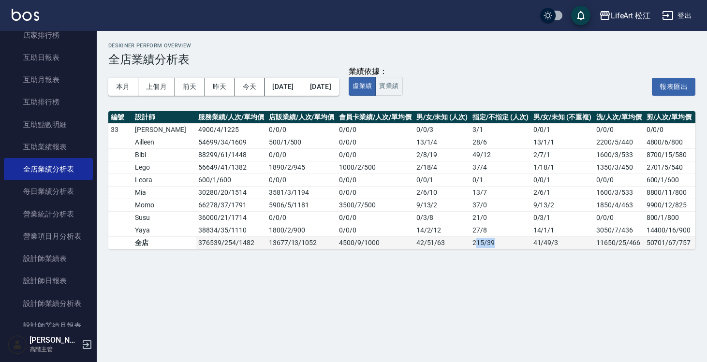
drag, startPoint x: 474, startPoint y: 242, endPoint x: 445, endPoint y: 244, distance: 29.1
click at [470, 244] on td "215 / 39" at bounding box center [500, 243] width 60 height 13
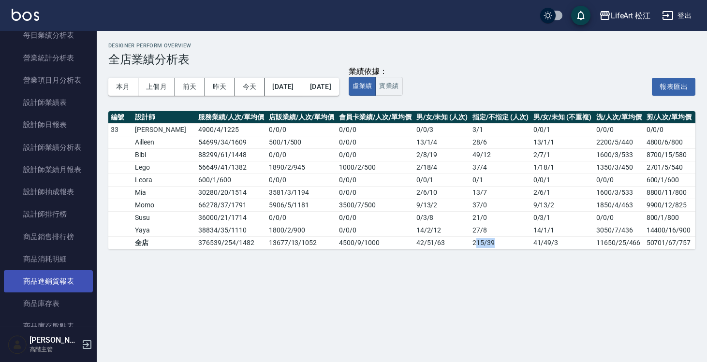
scroll to position [250, 0]
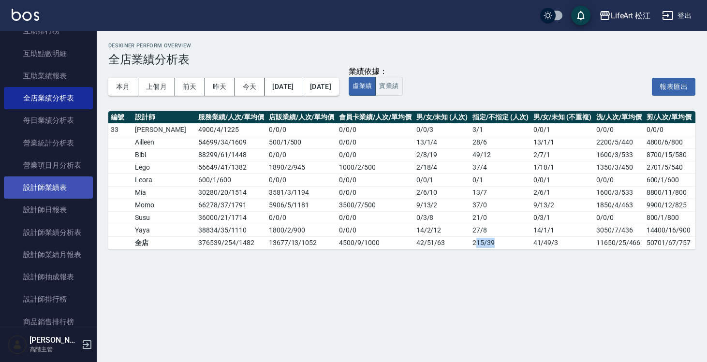
click at [66, 189] on link "設計師業績表" at bounding box center [48, 188] width 89 height 22
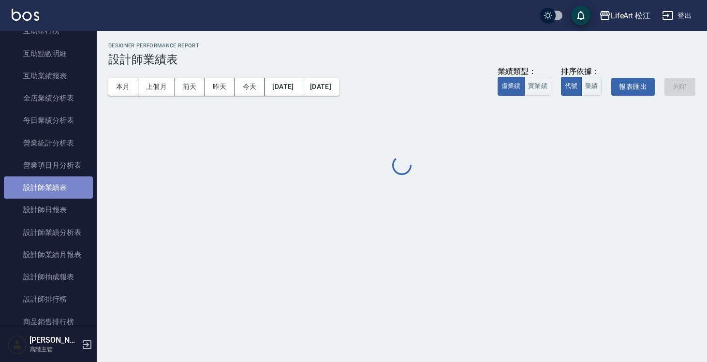
click at [66, 189] on link "設計師業績表" at bounding box center [48, 188] width 89 height 22
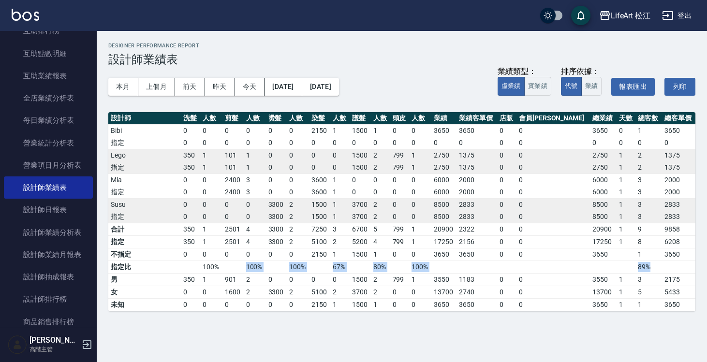
drag, startPoint x: 208, startPoint y: 270, endPoint x: 666, endPoint y: 268, distance: 458.6
click at [666, 268] on tr "指定比 100% 100% 100% 67% 80% 100% 89%" at bounding box center [401, 267] width 587 height 13
drag, startPoint x: 599, startPoint y: 253, endPoint x: 558, endPoint y: 255, distance: 41.7
click at [558, 255] on tr "不指定 0 0 0 0 0 0 2150 1 1500 1 0 0 3650 3650 0 0 3650 1 3650" at bounding box center [401, 254] width 587 height 13
click at [153, 90] on button "上個月" at bounding box center [156, 87] width 37 height 18
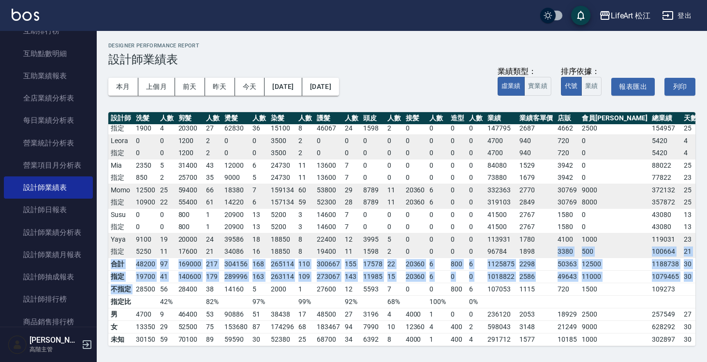
scroll to position [89, 19]
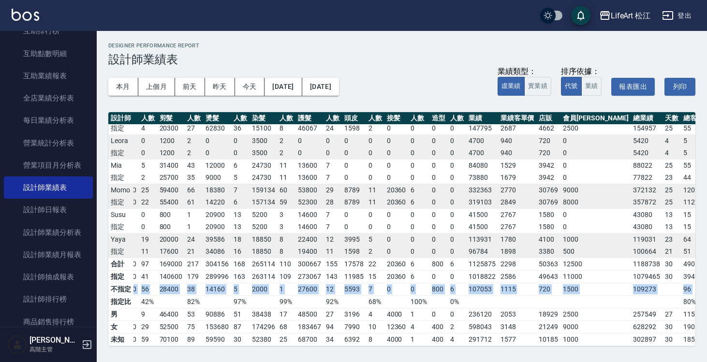
drag, startPoint x: 136, startPoint y: 284, endPoint x: 681, endPoint y: 284, distance: 544.8
click at [681, 284] on tr "不指定 28500 56 28400 38 14160 5 2000 1 27600 12 5593 7 0 0 800 6 107053 1115 720 …" at bounding box center [414, 289] width 649 height 13
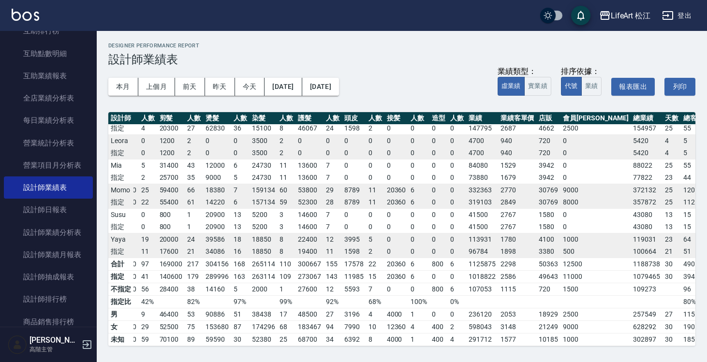
click at [366, 233] on td "5" at bounding box center [375, 239] width 18 height 13
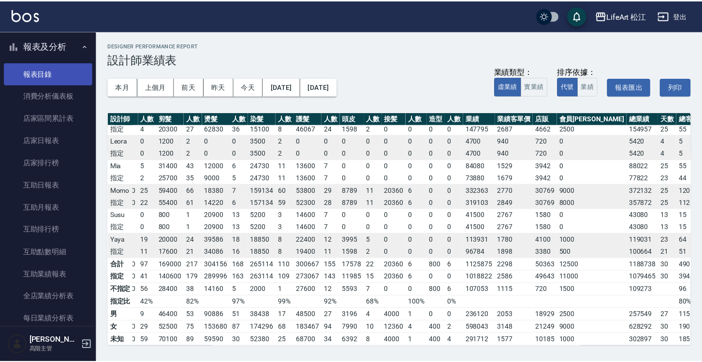
scroll to position [0, 0]
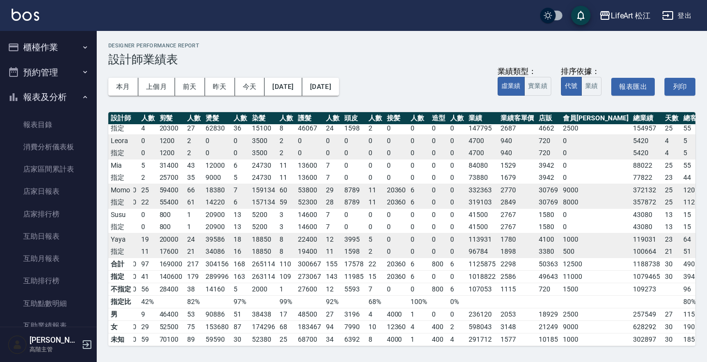
click at [71, 45] on button "櫃檯作業" at bounding box center [48, 47] width 89 height 25
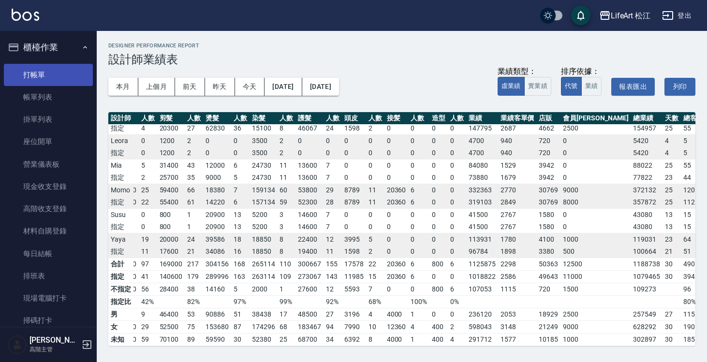
click at [70, 71] on link "打帳單" at bounding box center [48, 75] width 89 height 22
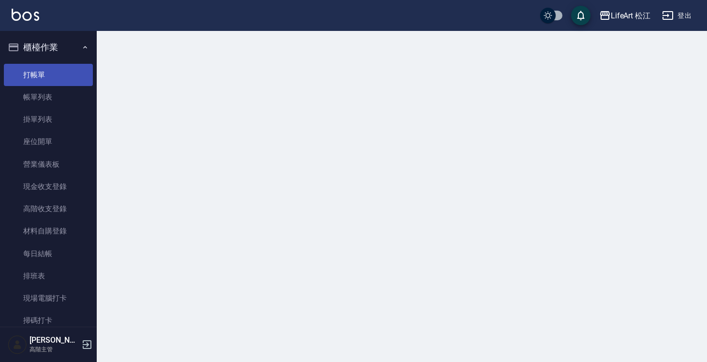
click at [70, 71] on link "打帳單" at bounding box center [48, 75] width 89 height 22
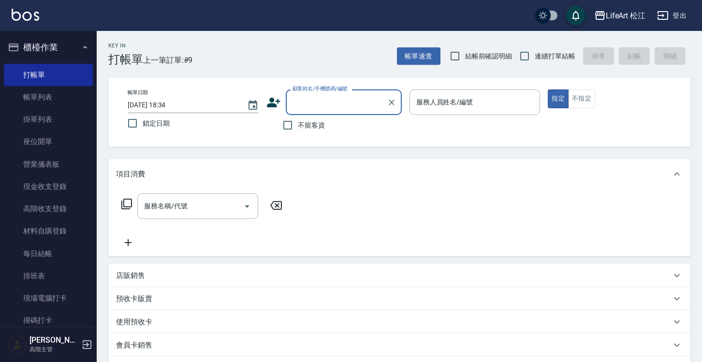
scroll to position [17, 0]
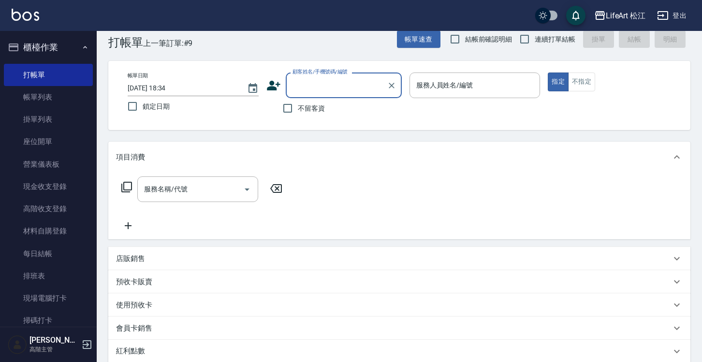
click at [444, 175] on div "服務名稱/代號 服務名稱/代號" at bounding box center [399, 206] width 582 height 67
